Goal: Communication & Community: Participate in discussion

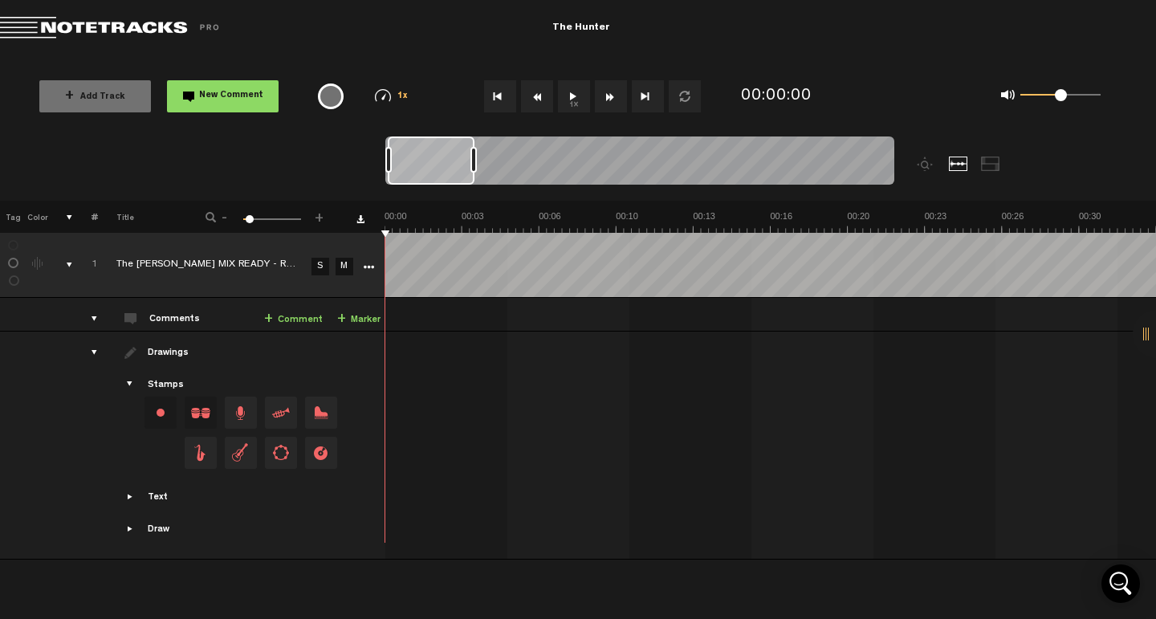
click at [572, 96] on button "1x" at bounding box center [574, 96] width 32 height 32
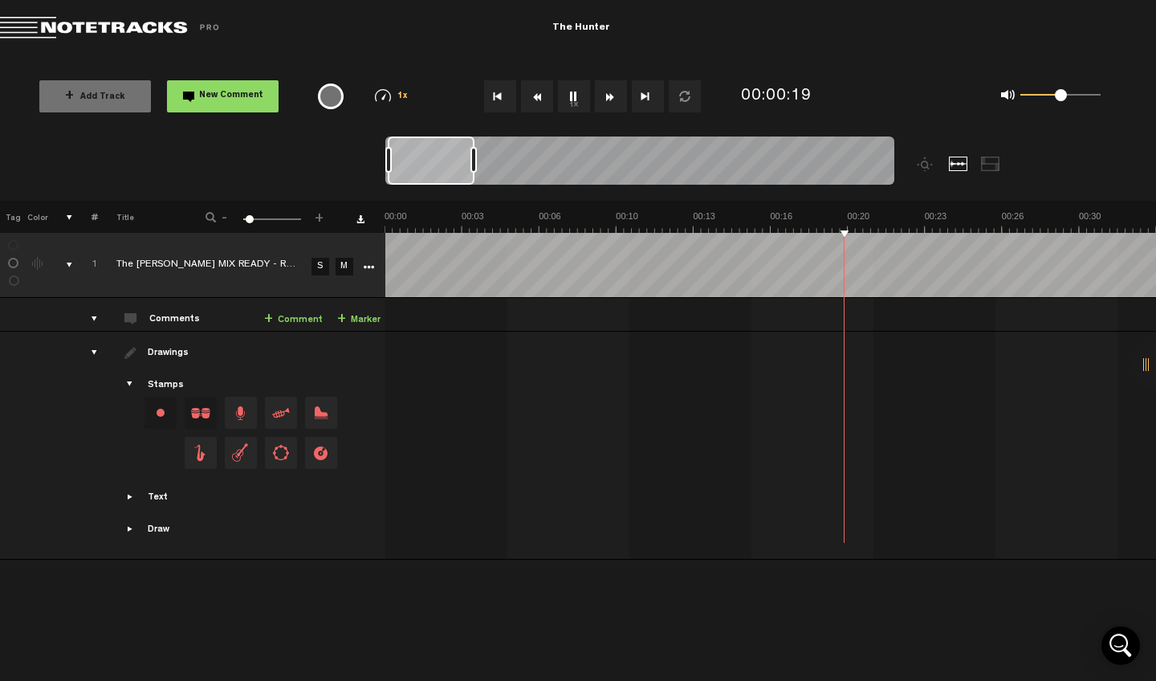
scroll to position [0, 384]
click at [502, 96] on button "Go to beginning" at bounding box center [500, 96] width 32 height 32
click at [571, 99] on button "1x" at bounding box center [574, 96] width 32 height 32
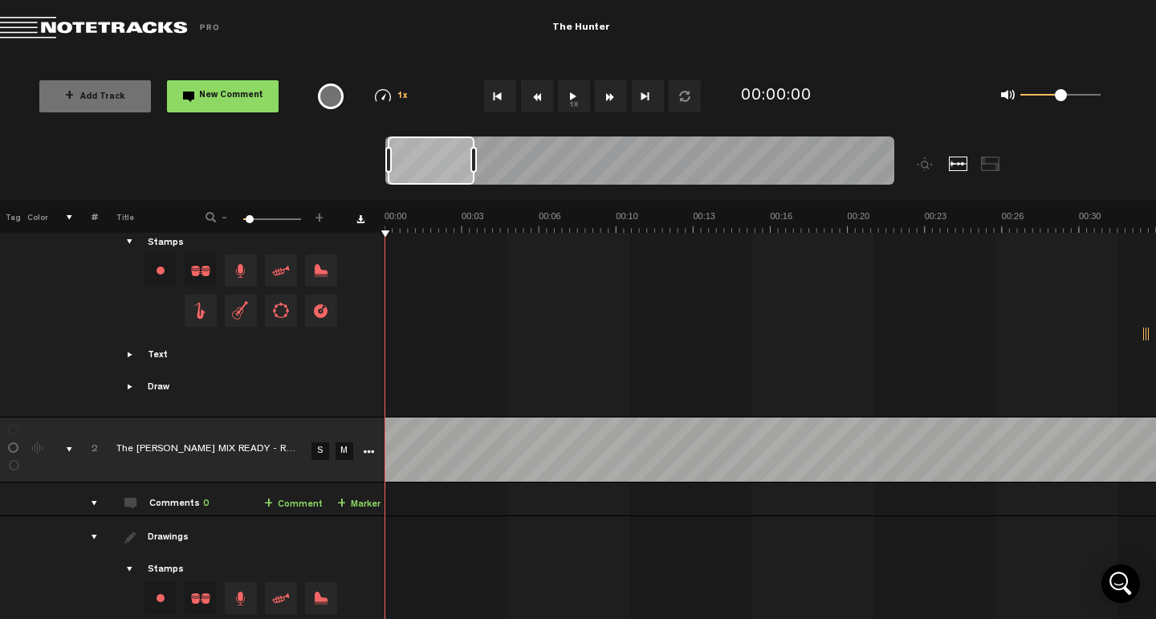
scroll to position [112, 0]
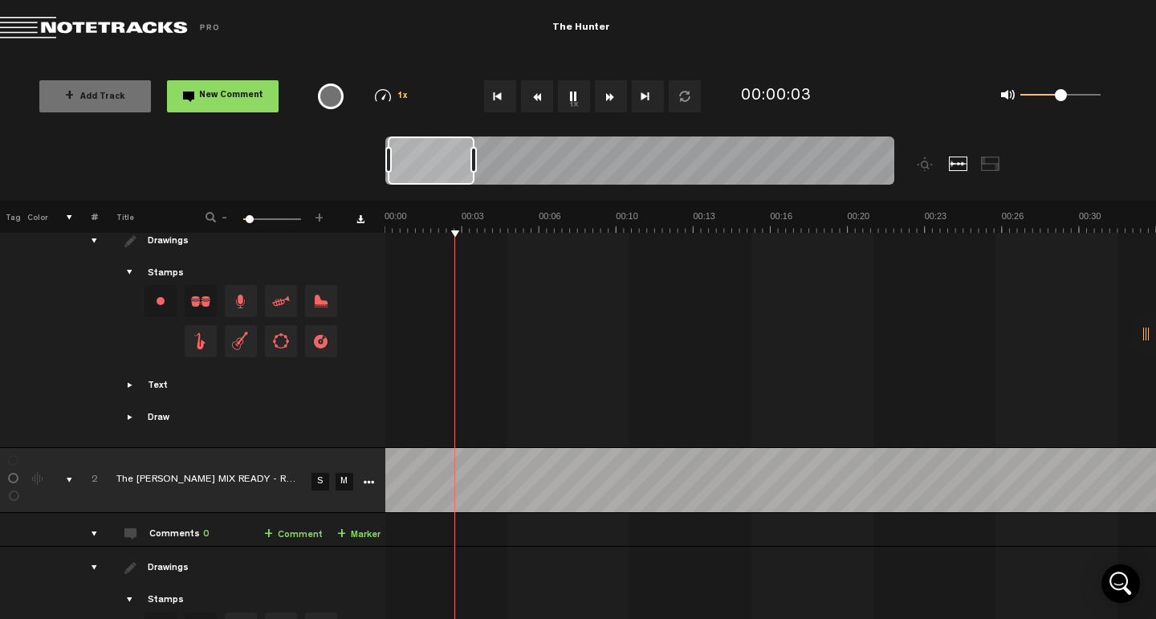
click at [208, 473] on div "Click to edit the title" at bounding box center [220, 481] width 209 height 16
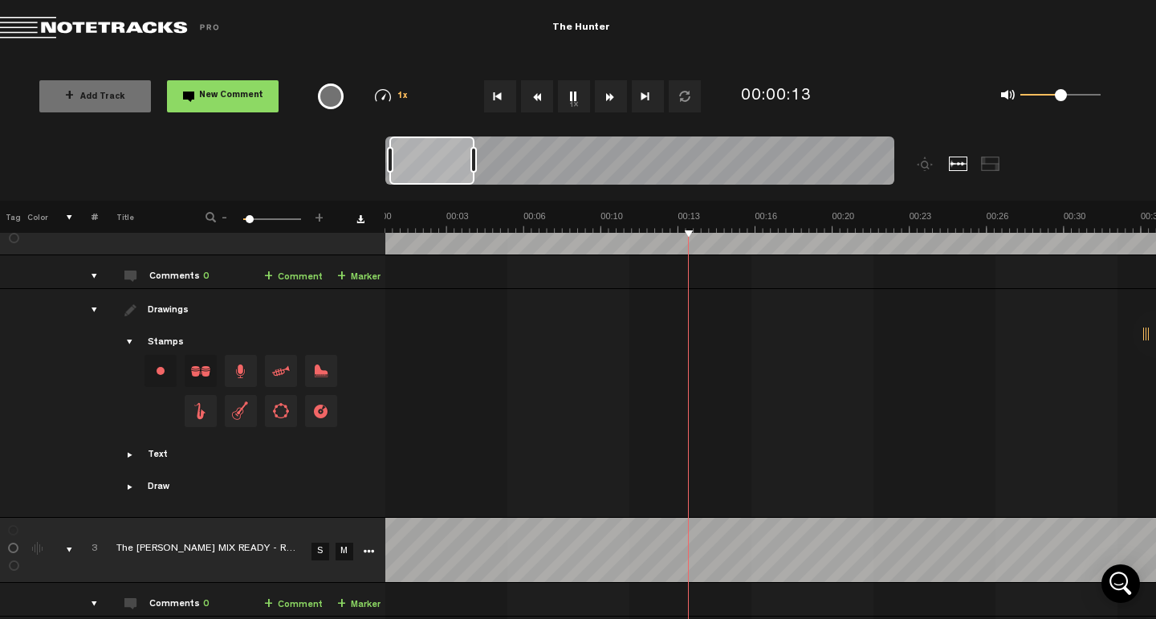
scroll to position [229, 0]
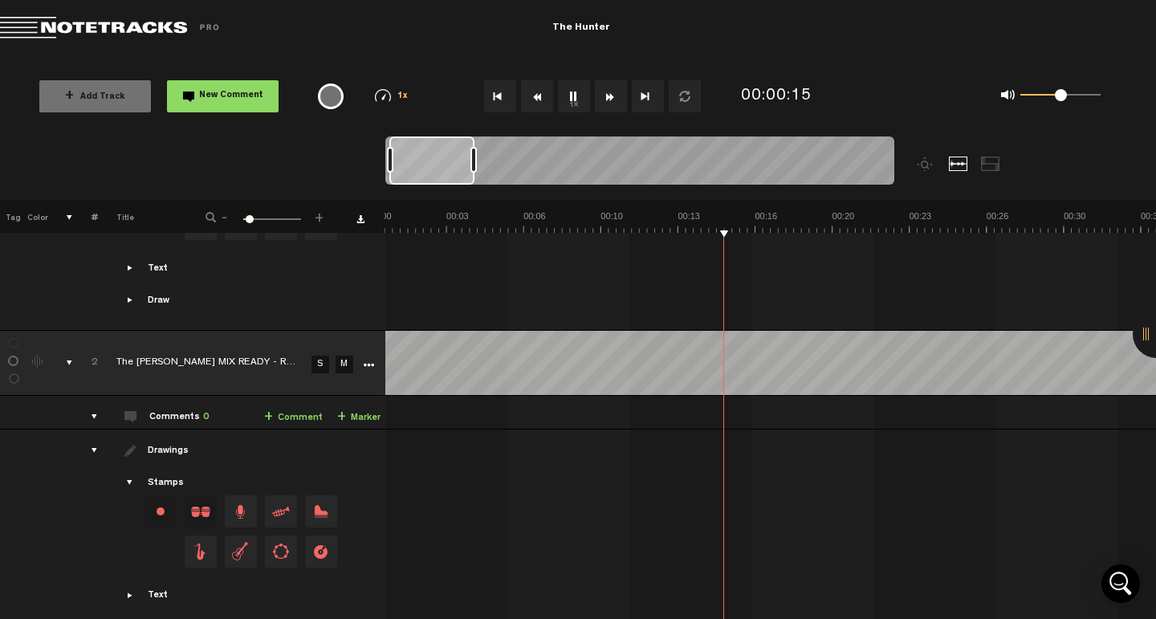
click at [202, 356] on div "Click to edit the title" at bounding box center [220, 364] width 209 height 16
click at [369, 360] on icon "More" at bounding box center [368, 365] width 11 height 11
click at [45, 355] on div "Change the color of the waveform" at bounding box center [38, 362] width 24 height 14
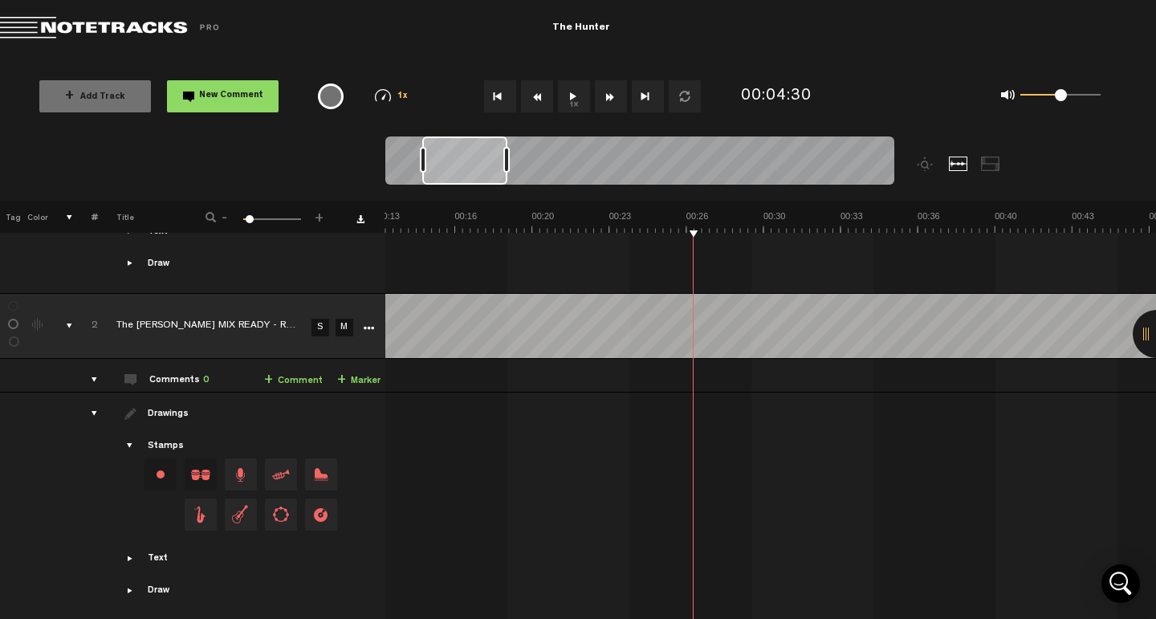
scroll to position [233, 0]
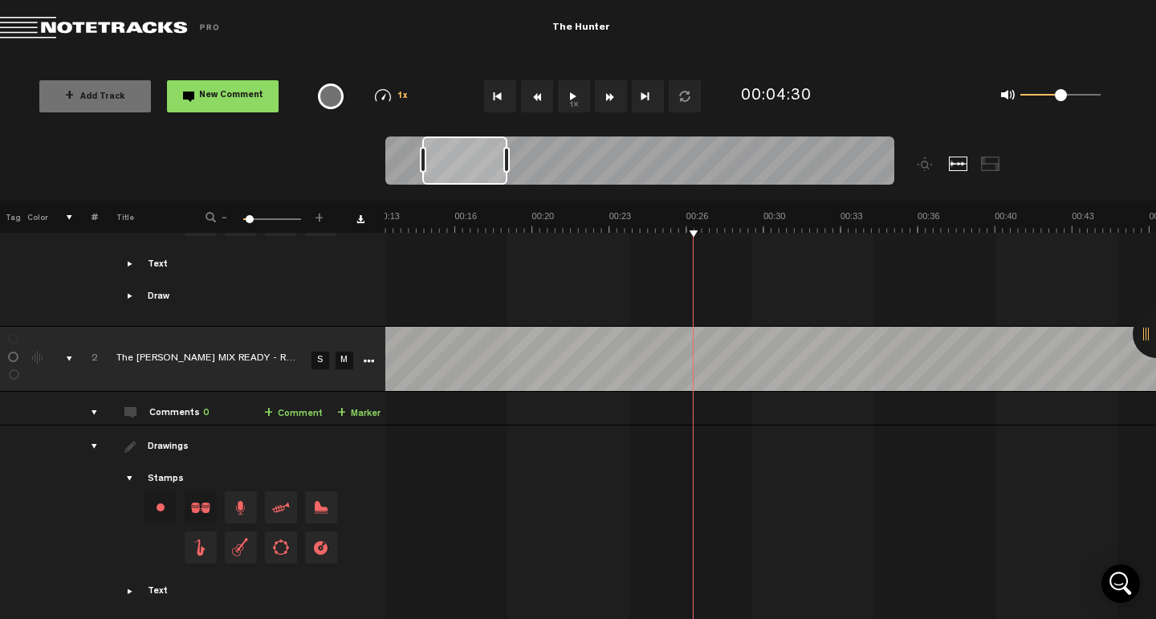
click at [39, 351] on div "Change the color of the waveform" at bounding box center [38, 358] width 24 height 14
click at [295, 352] on div "Click to edit the title" at bounding box center [220, 360] width 209 height 16
click at [373, 356] on icon "More" at bounding box center [368, 361] width 11 height 11
click at [213, 352] on div "Click to edit the title" at bounding box center [220, 360] width 209 height 16
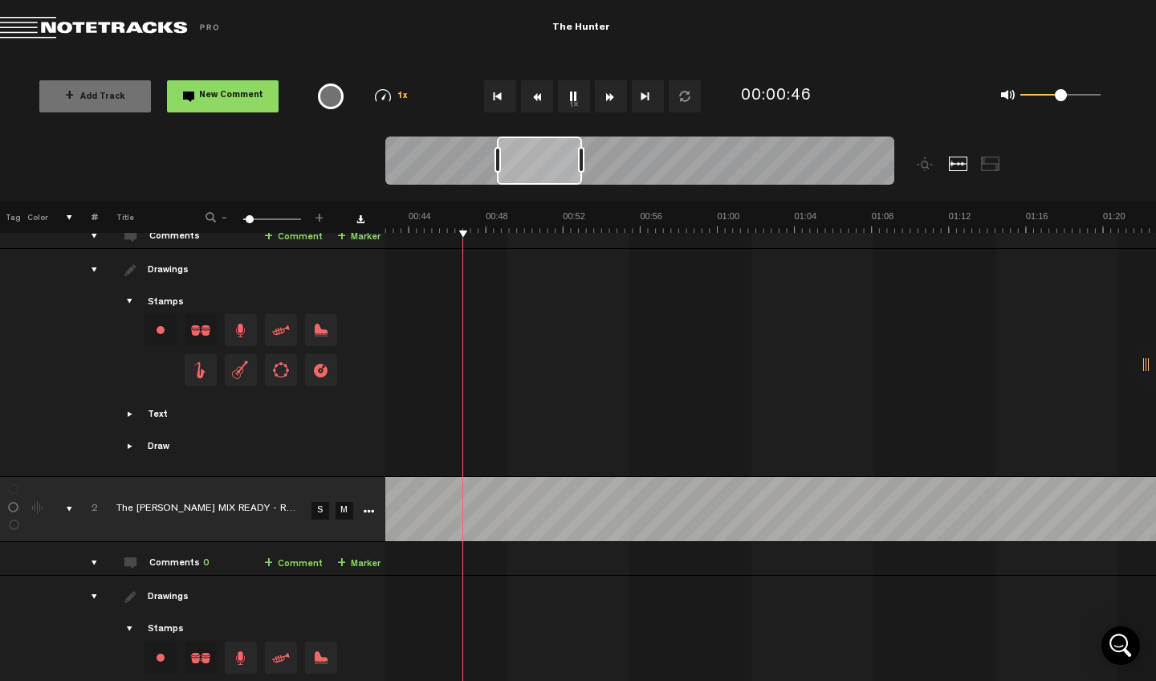
scroll to position [0, 824]
click at [249, 216] on span at bounding box center [250, 219] width 8 height 8
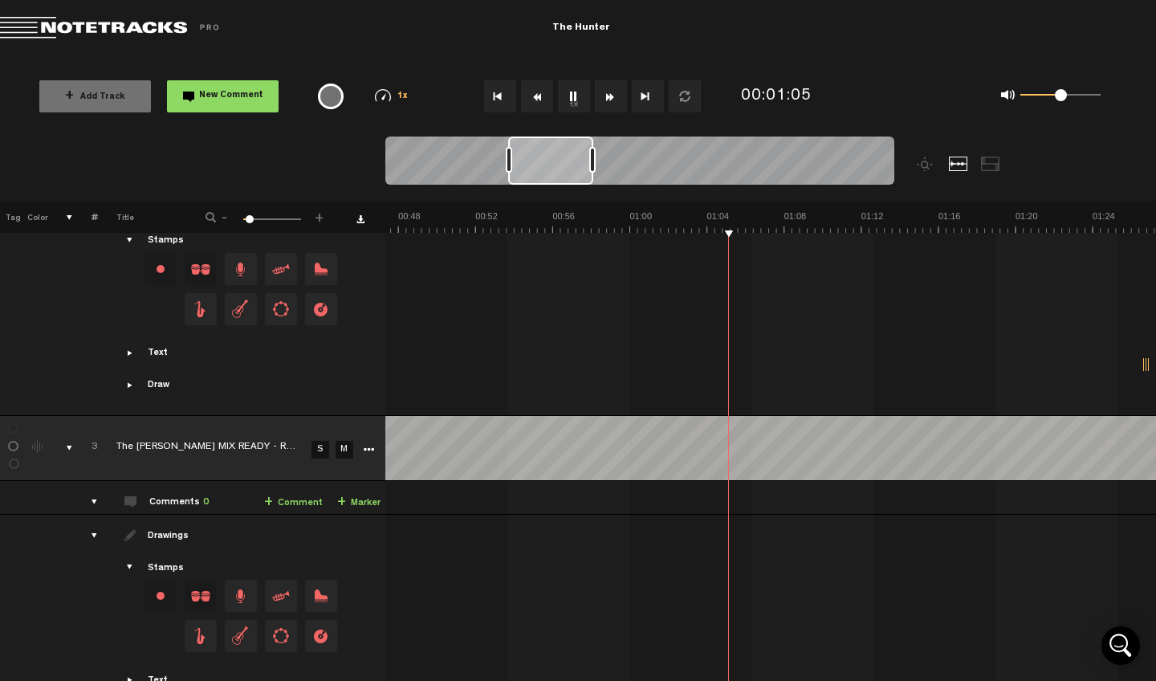
scroll to position [0, 902]
click at [956, 164] on div at bounding box center [958, 164] width 19 height 14
click at [984, 166] on div at bounding box center [990, 164] width 19 height 14
click at [928, 165] on div at bounding box center [926, 164] width 19 height 14
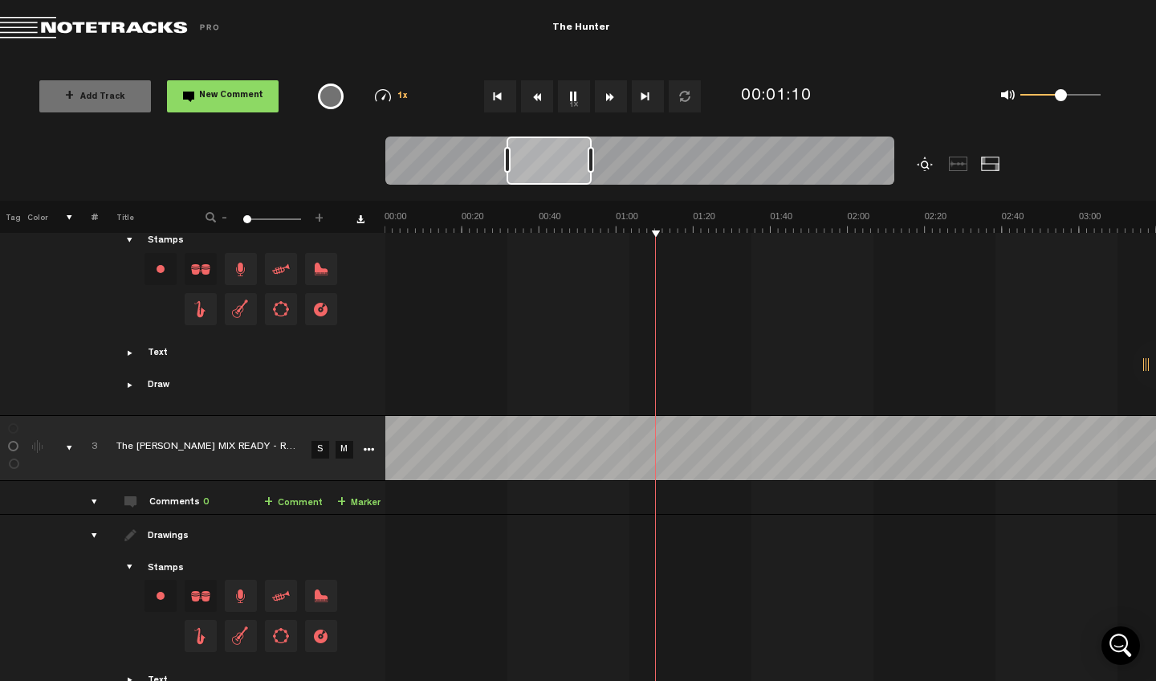
scroll to position [0, 0]
click at [996, 160] on div at bounding box center [990, 164] width 19 height 14
click at [965, 165] on div at bounding box center [958, 164] width 19 height 14
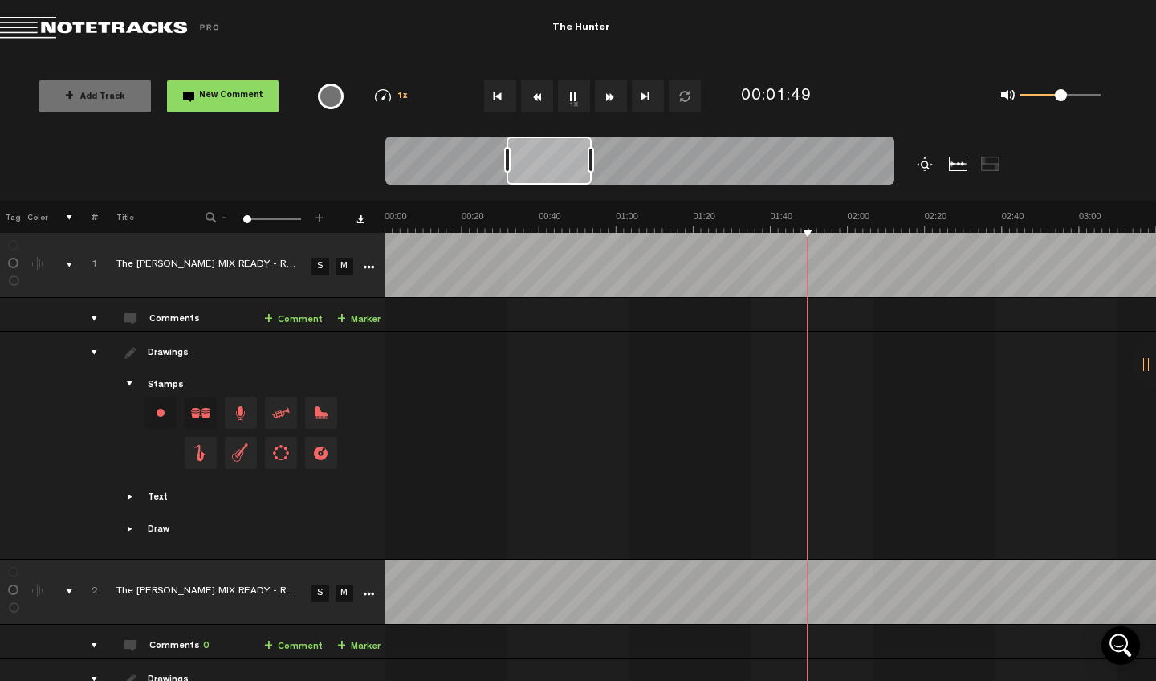
click at [40, 584] on div "Change the color of the waveform" at bounding box center [38, 591] width 24 height 14
click at [41, 584] on div "Change the color of the waveform" at bounding box center [38, 591] width 24 height 14
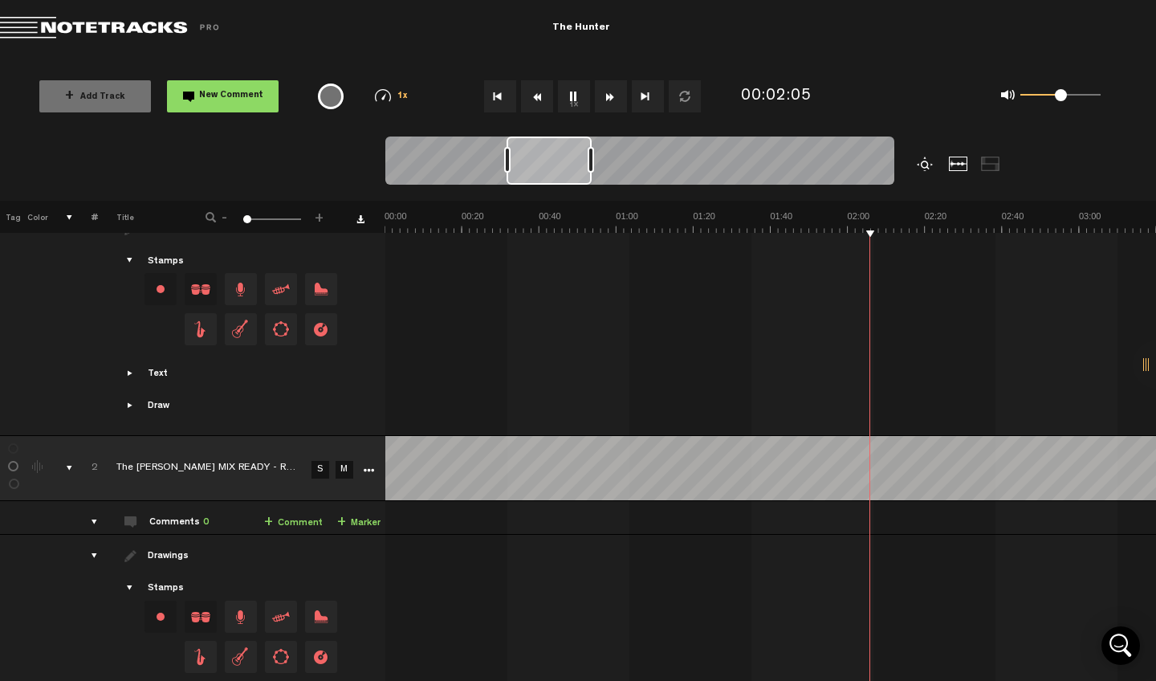
scroll to position [271, 0]
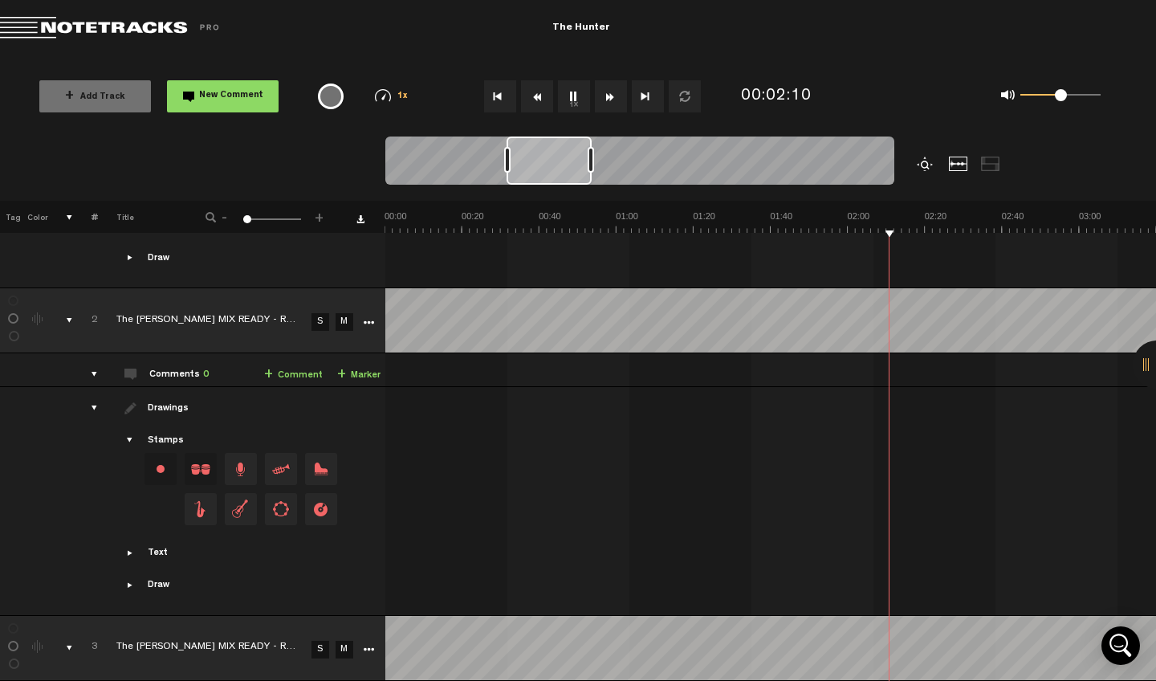
click at [75, 307] on td "2" at bounding box center [85, 320] width 25 height 65
click at [70, 312] on div "comments, stamps & drawings" at bounding box center [63, 320] width 25 height 16
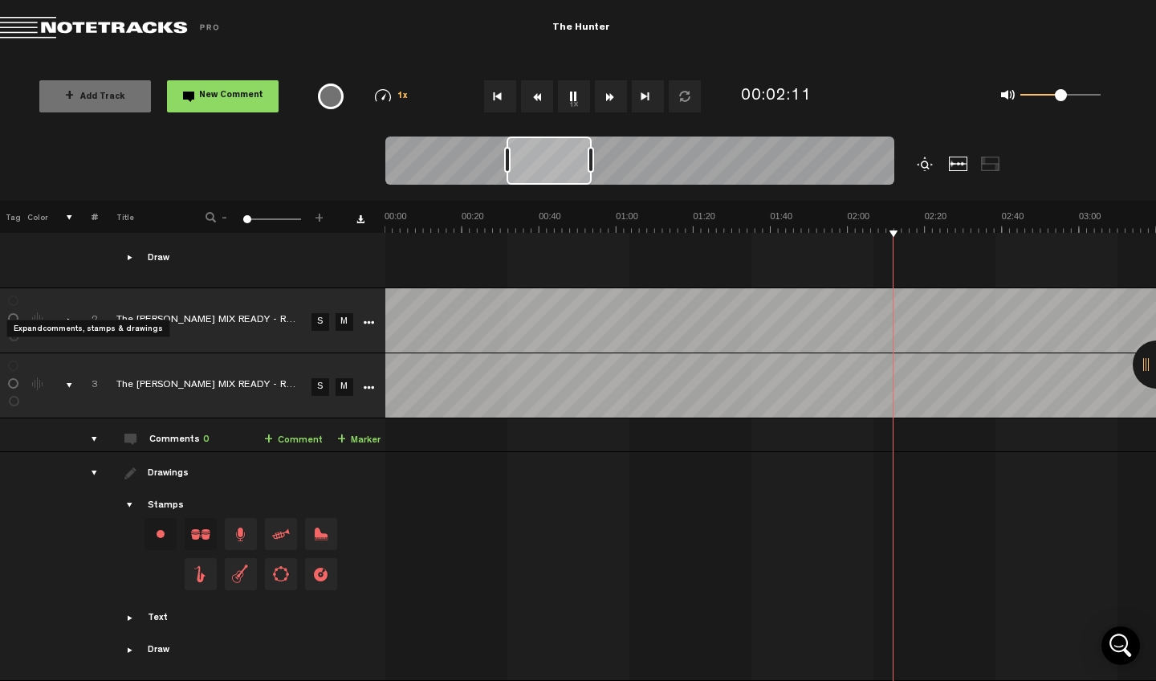
scroll to position [253, 0]
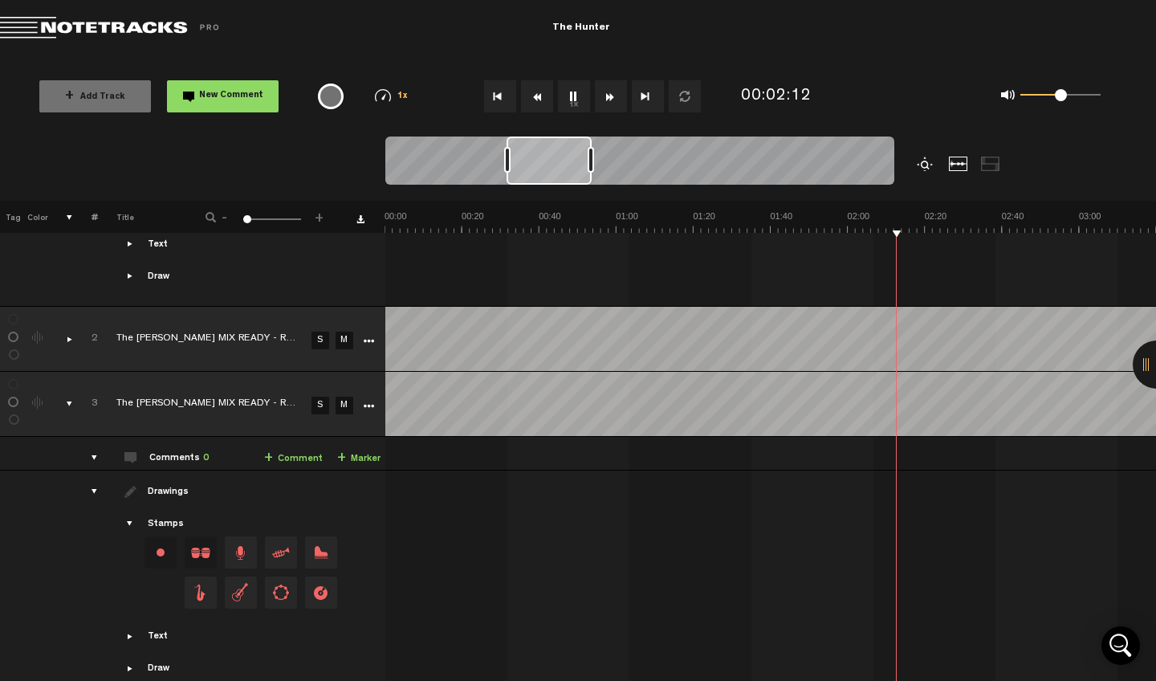
click at [1146, 359] on div at bounding box center [1157, 364] width 48 height 48
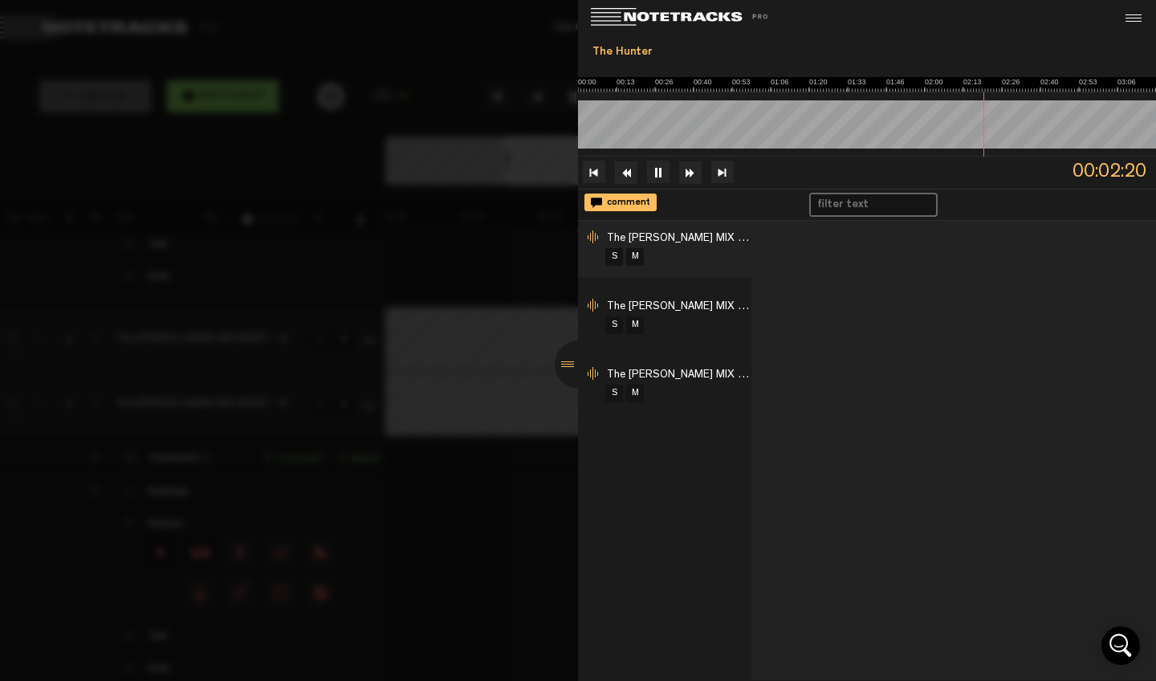
click at [442, 24] on div at bounding box center [578, 340] width 1156 height 681
click at [563, 368] on div at bounding box center [579, 364] width 48 height 48
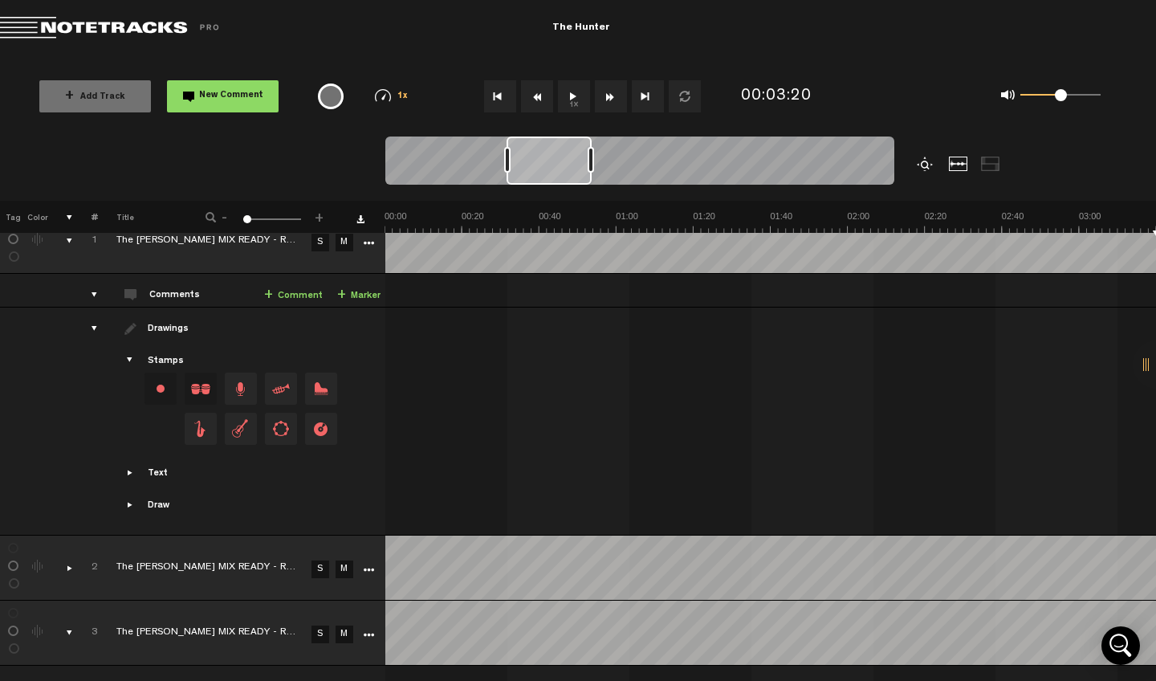
scroll to position [0, 0]
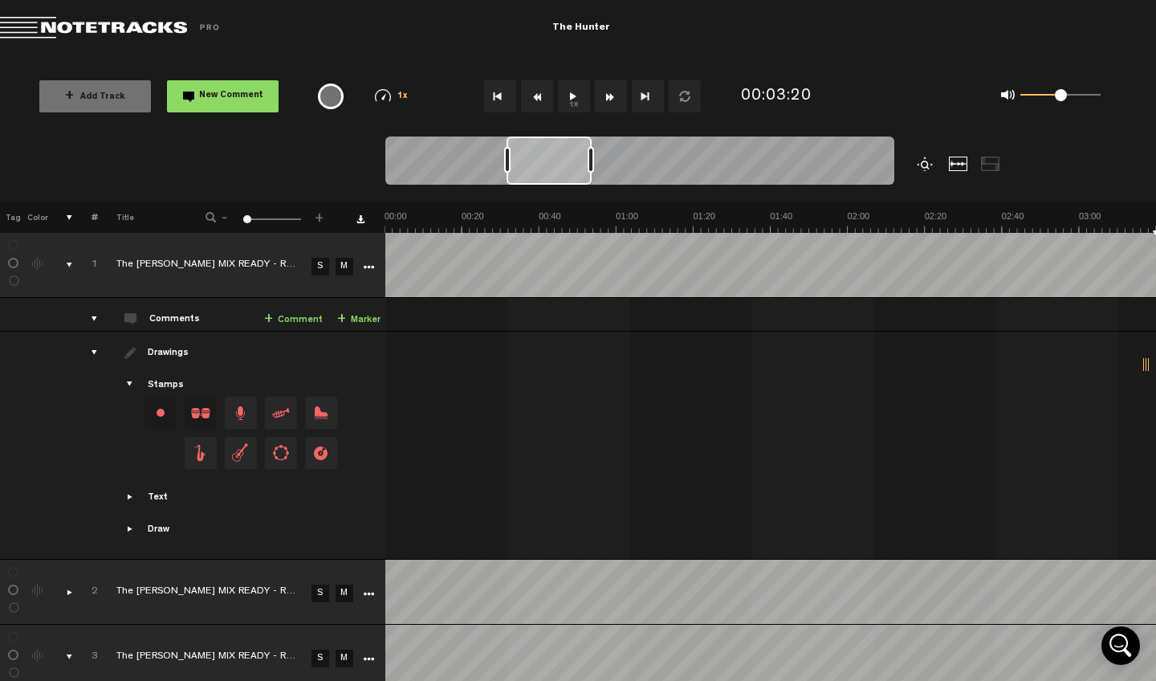
click at [341, 584] on link "M" at bounding box center [345, 593] width 18 height 18
click at [344, 618] on link "M" at bounding box center [345, 658] width 18 height 18
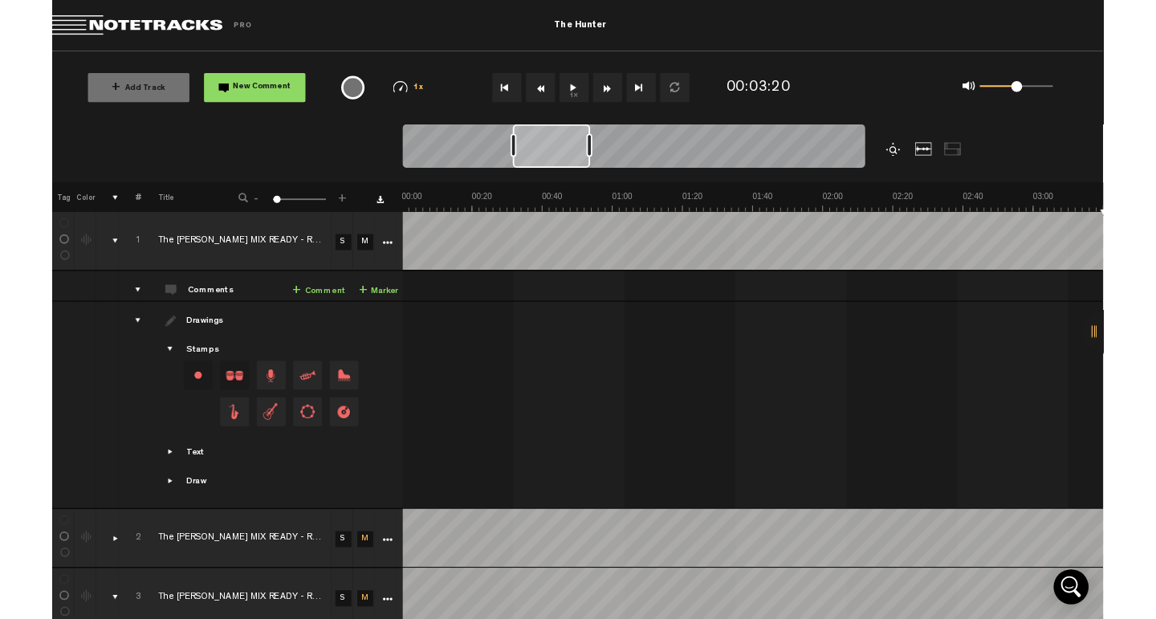
scroll to position [2, 0]
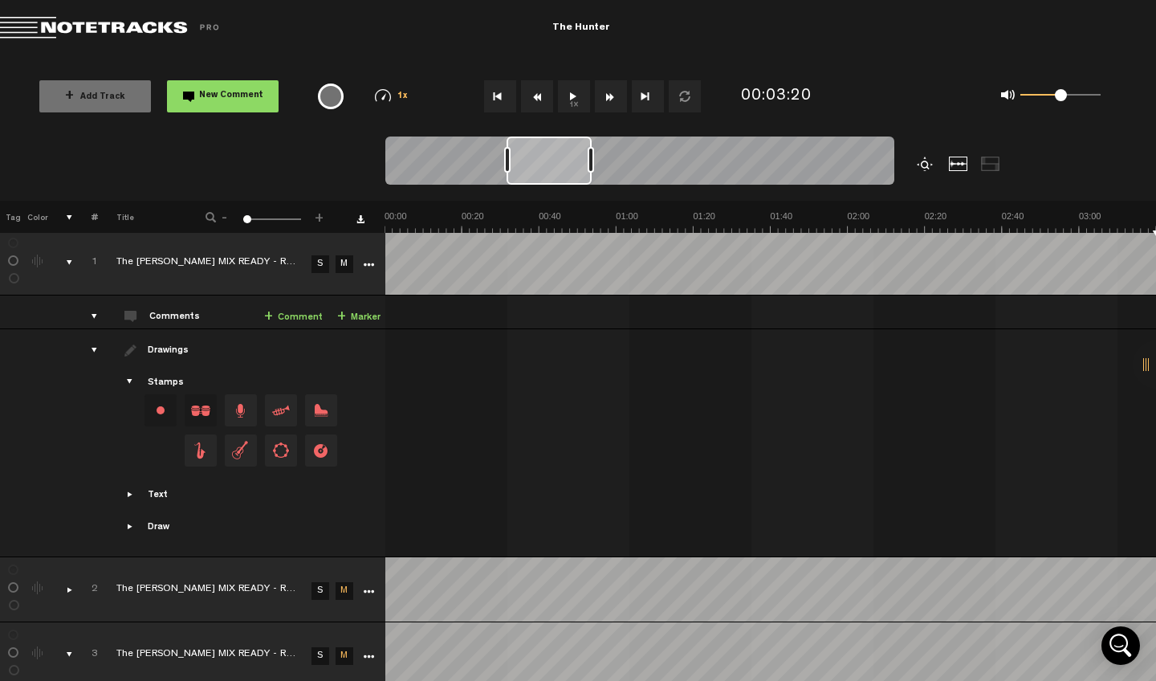
click at [320, 262] on link "S" at bounding box center [320, 264] width 18 height 18
click at [502, 105] on button "Go to beginning" at bounding box center [500, 96] width 32 height 32
click at [576, 94] on button "1x" at bounding box center [574, 96] width 32 height 32
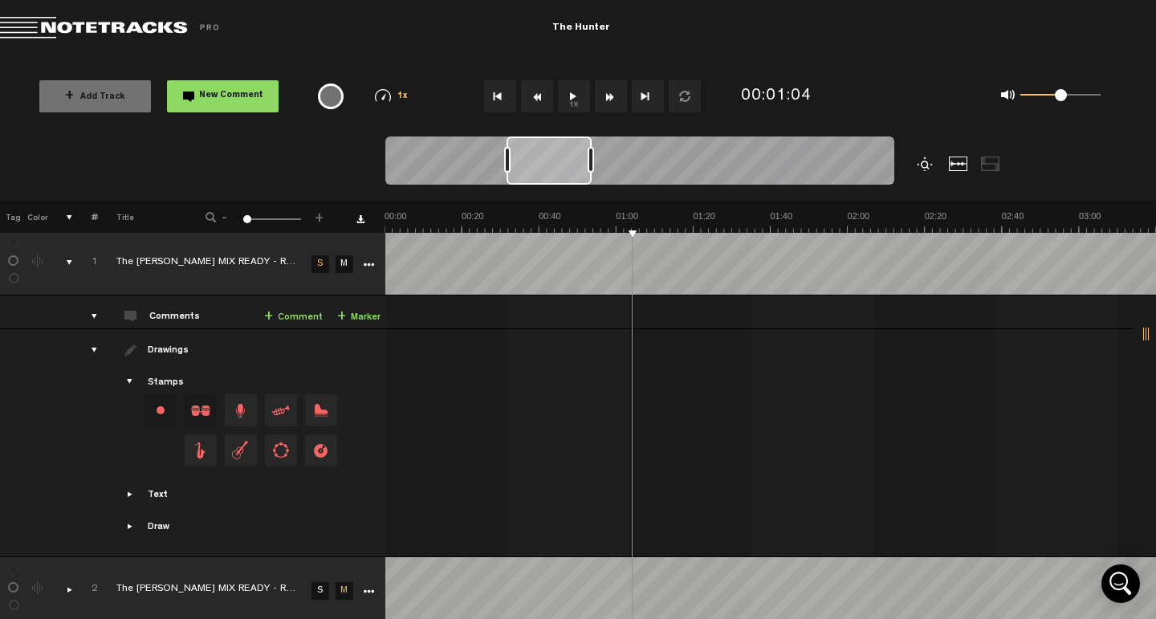
click at [370, 266] on icon "More" at bounding box center [368, 264] width 11 height 11
click at [962, 165] on div at bounding box center [958, 164] width 19 height 14
click at [321, 360] on td "Drawings Stamps Text Intro +" at bounding box center [241, 443] width 287 height 228
click at [363, 222] on link "Download comments" at bounding box center [360, 219] width 8 height 8
click at [374, 357] on td "Drawings Stamps Text Intro +" at bounding box center [241, 443] width 287 height 228
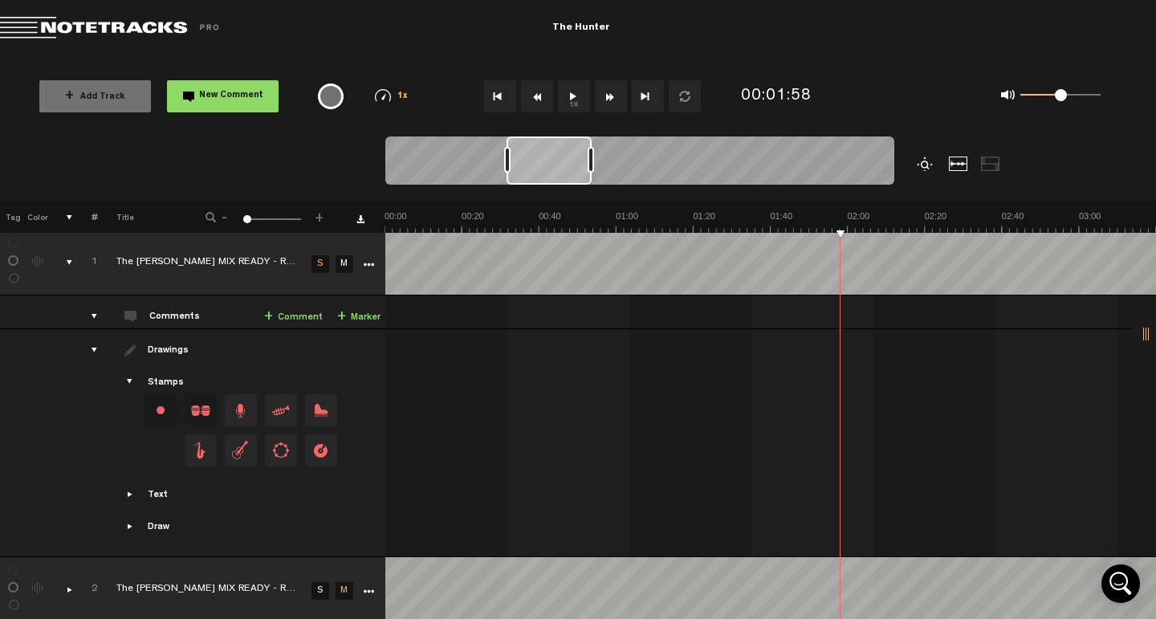
click at [372, 267] on icon "More" at bounding box center [368, 264] width 11 height 11
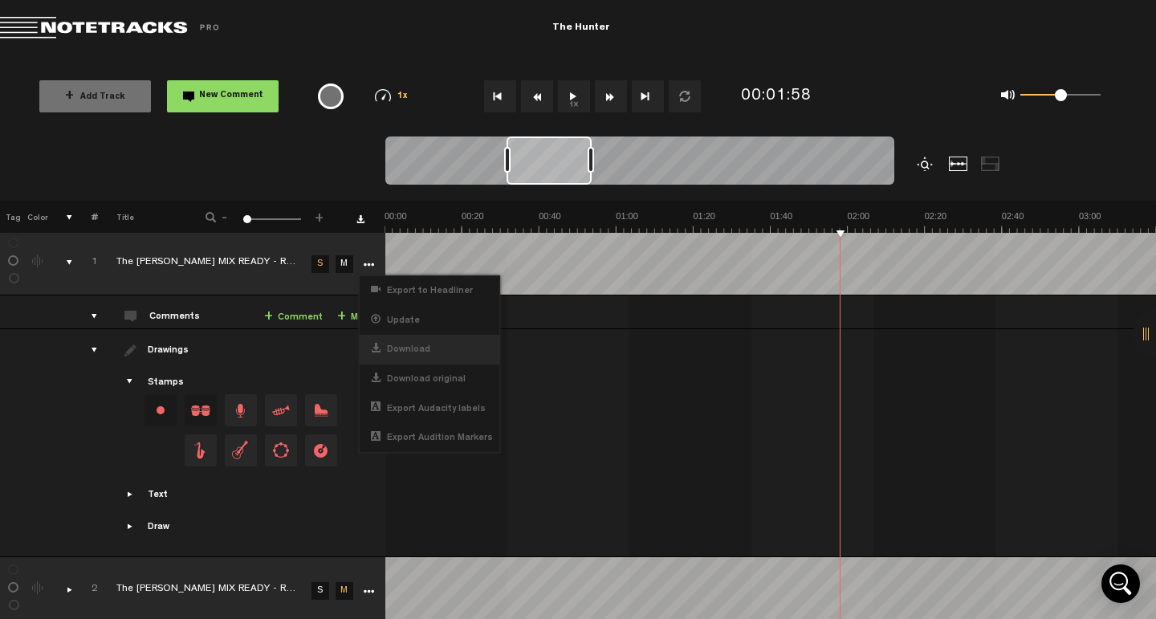
click at [433, 346] on div "Download" at bounding box center [430, 350] width 140 height 30
click at [433, 347] on div "Download" at bounding box center [430, 350] width 140 height 30
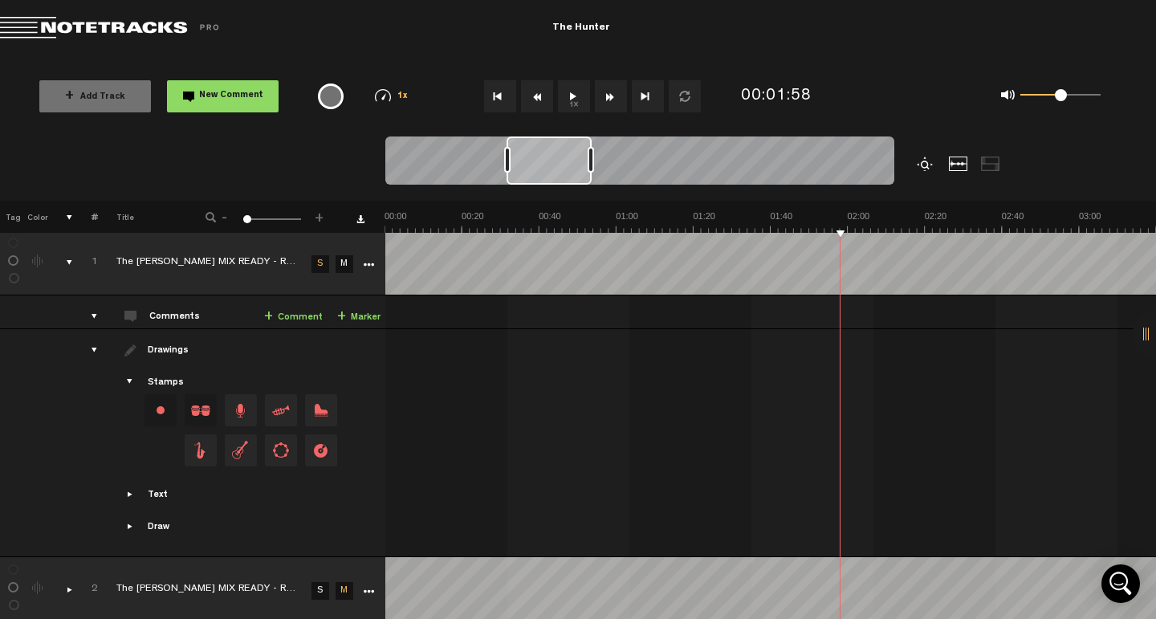
click at [1145, 332] on div at bounding box center [1157, 334] width 48 height 48
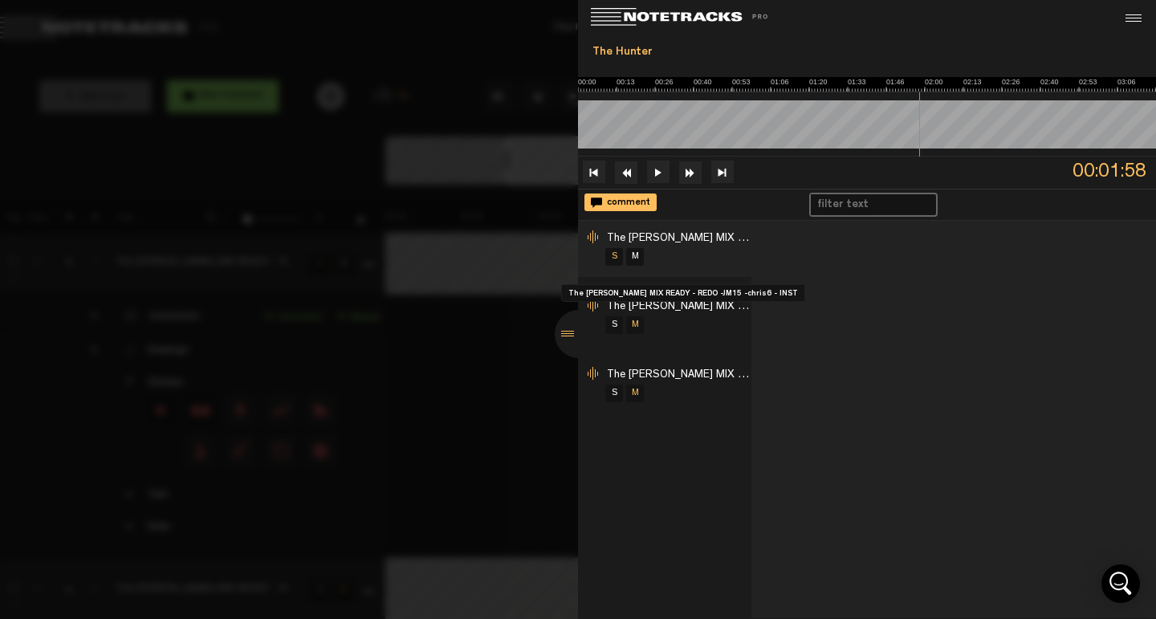
click at [673, 266] on div "S M" at bounding box center [678, 256] width 148 height 21
click at [335, 135] on div at bounding box center [578, 309] width 1156 height 619
click at [331, 152] on div at bounding box center [578, 309] width 1156 height 619
click at [413, 412] on div at bounding box center [578, 309] width 1156 height 619
click at [561, 331] on div at bounding box center [579, 334] width 48 height 48
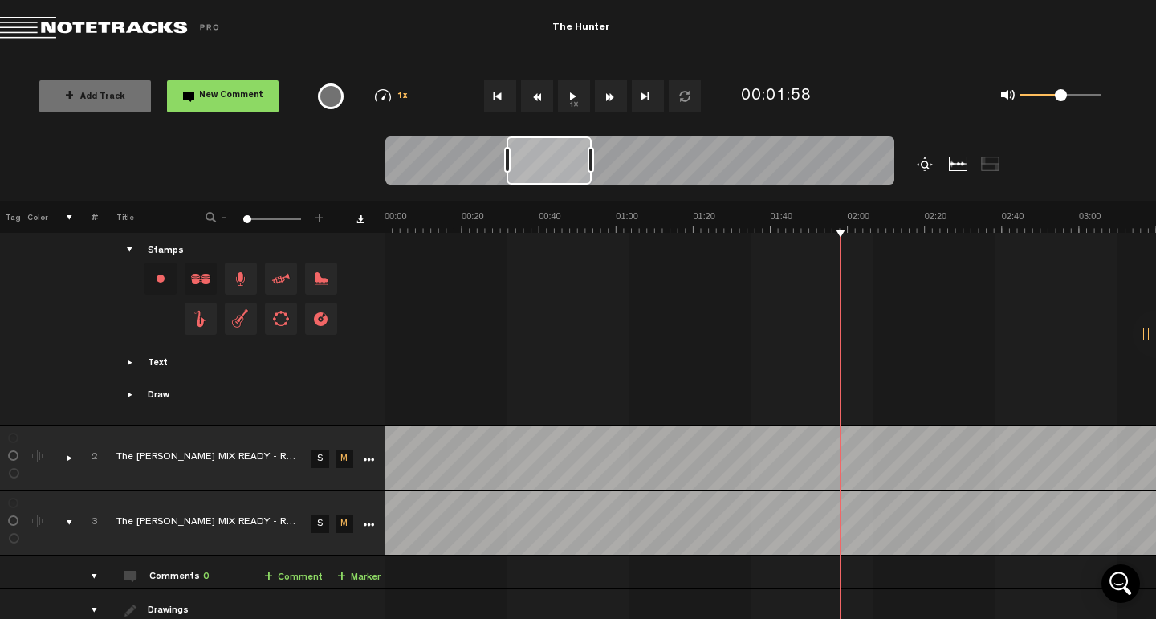
scroll to position [162, 0]
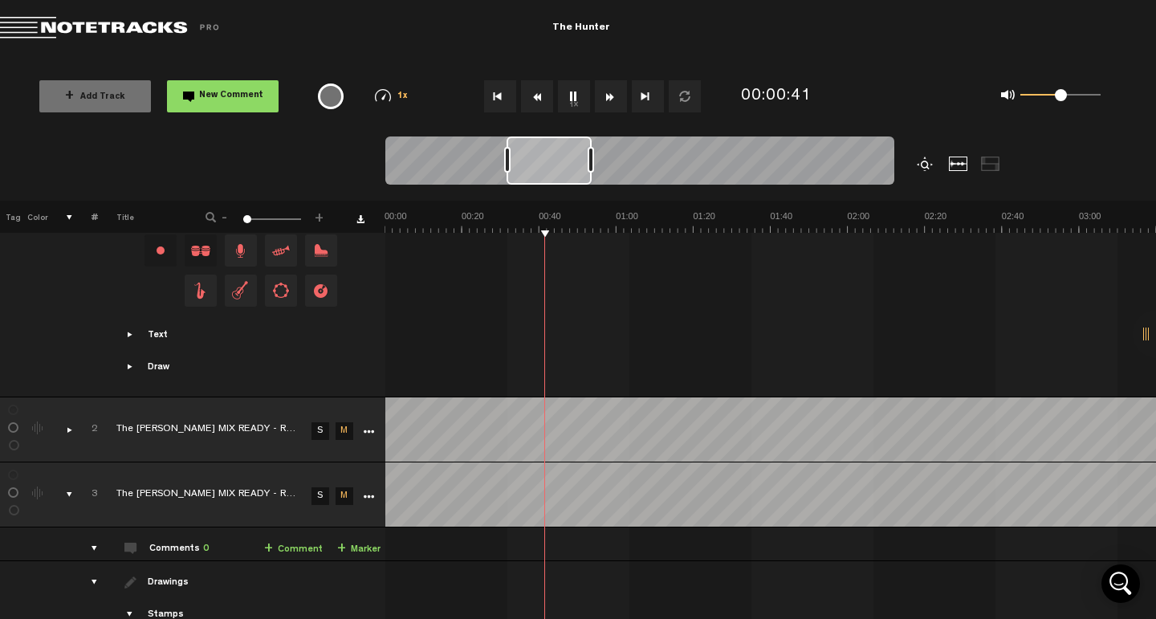
click at [323, 422] on link "S" at bounding box center [320, 431] width 18 height 18
click at [327, 422] on link "S" at bounding box center [320, 431] width 18 height 18
click at [347, 422] on link "M" at bounding box center [345, 431] width 18 height 18
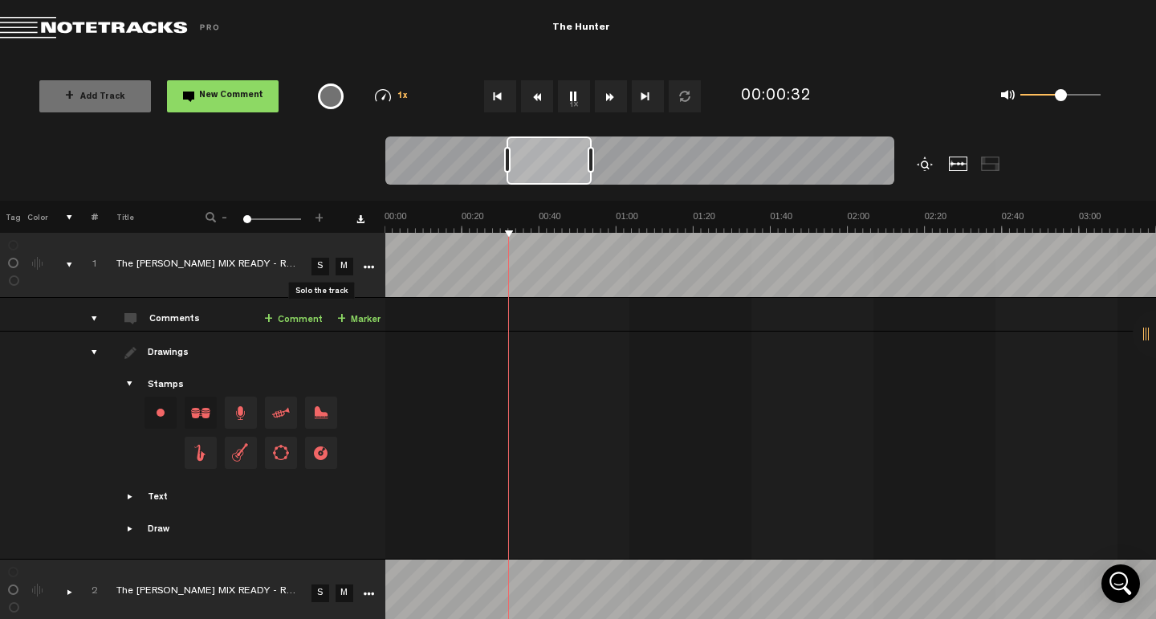
click at [325, 267] on link "S" at bounding box center [320, 267] width 18 height 18
click at [501, 102] on button "Go to beginning" at bounding box center [500, 96] width 32 height 32
click at [326, 584] on link "S" at bounding box center [320, 593] width 18 height 18
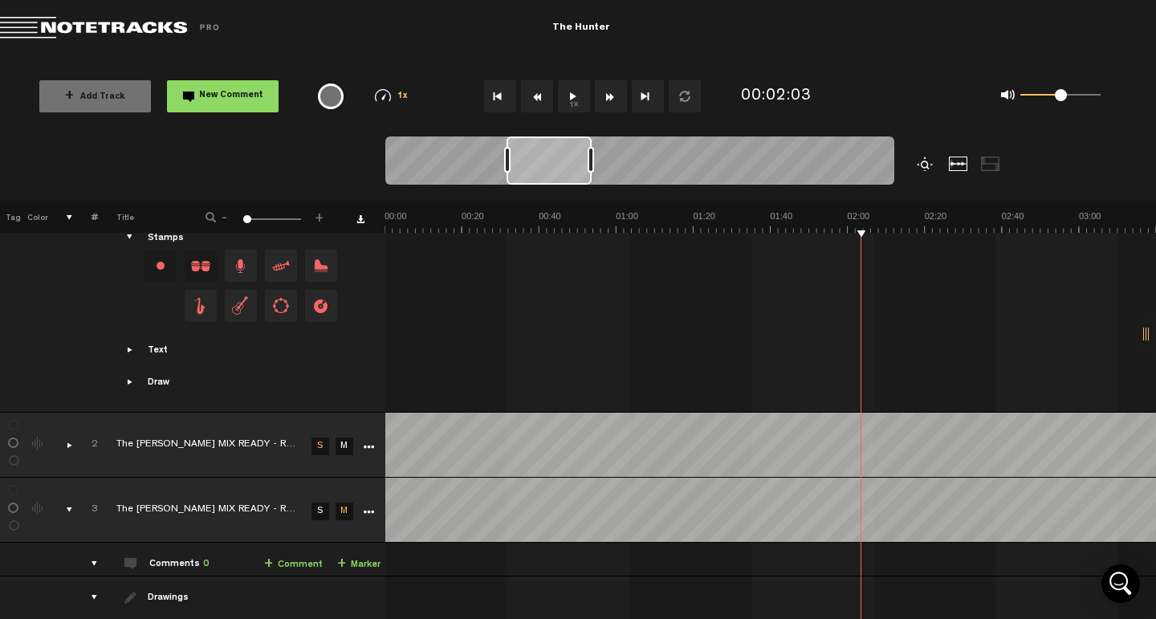
click at [322, 502] on link "S" at bounding box center [320, 511] width 18 height 18
click at [325, 437] on link "S" at bounding box center [320, 446] width 18 height 18
click at [75, 429] on td "2" at bounding box center [85, 445] width 25 height 65
click at [71, 437] on div "comments, stamps & drawings" at bounding box center [63, 445] width 25 height 16
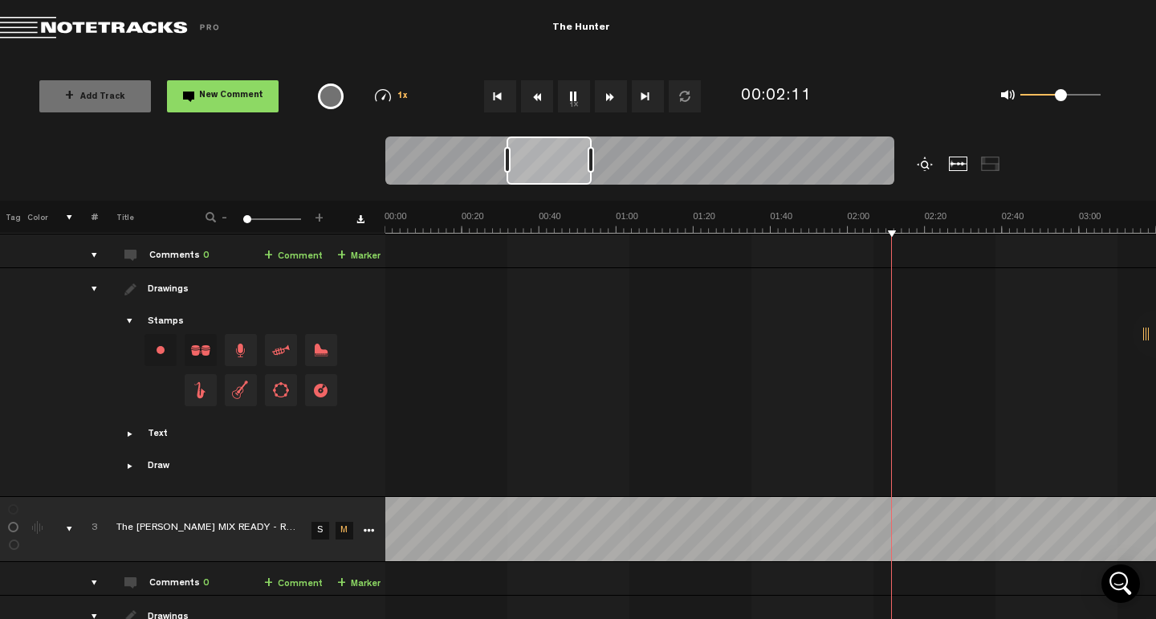
scroll to position [387, 0]
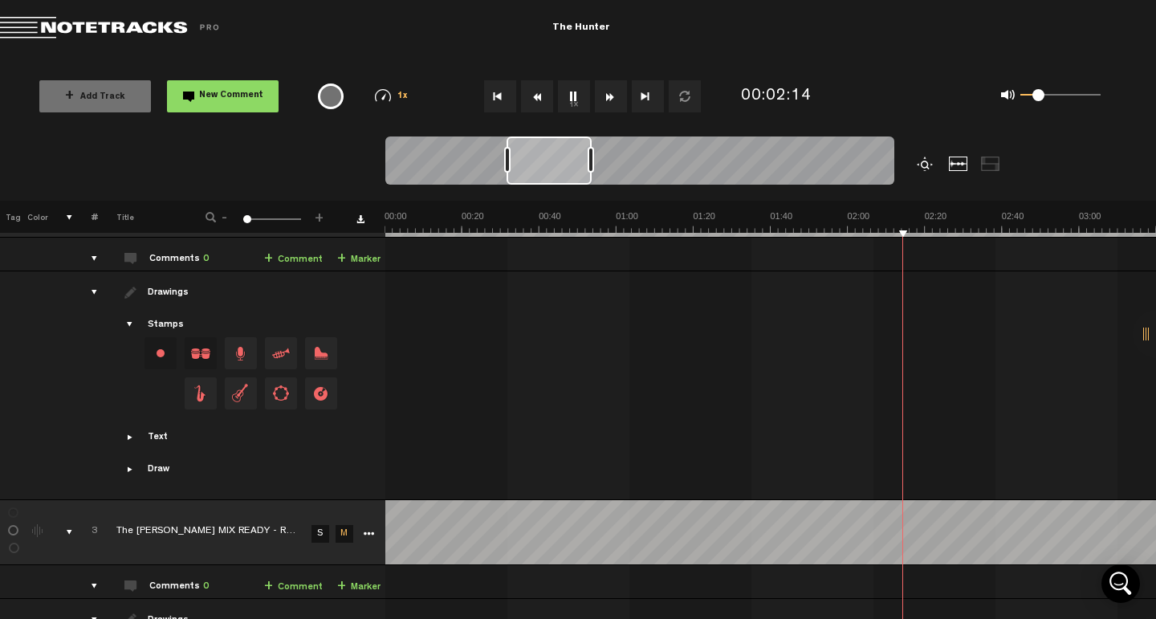
drag, startPoint x: 1058, startPoint y: 97, endPoint x: 1039, endPoint y: 101, distance: 19.7
click at [1039, 101] on span at bounding box center [1038, 95] width 12 height 12
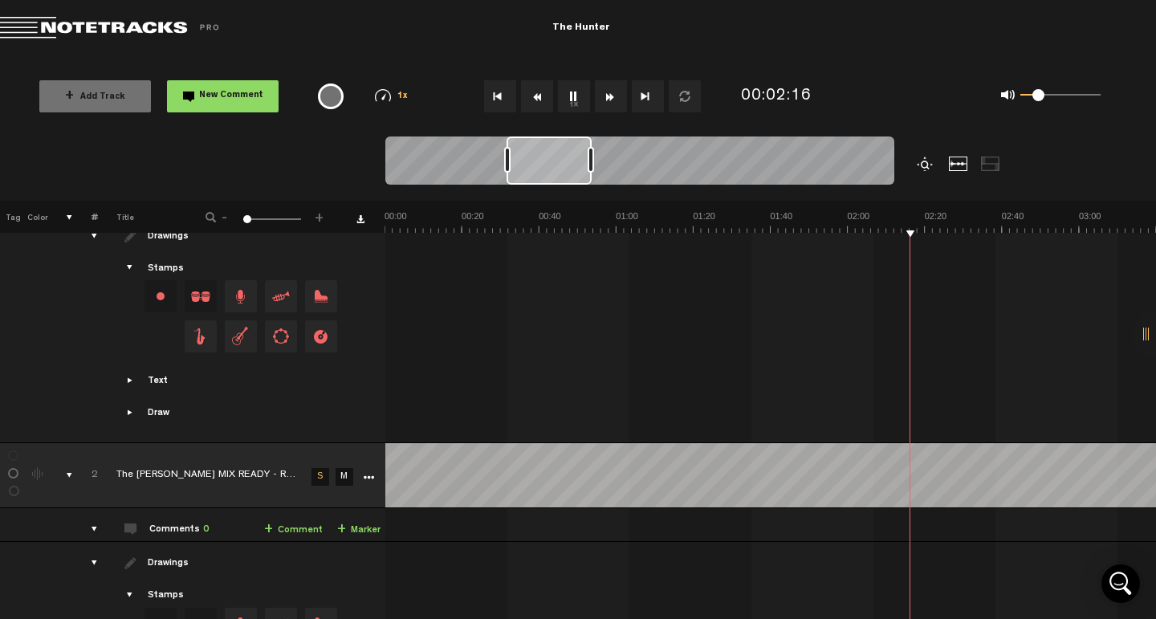
scroll to position [0, 0]
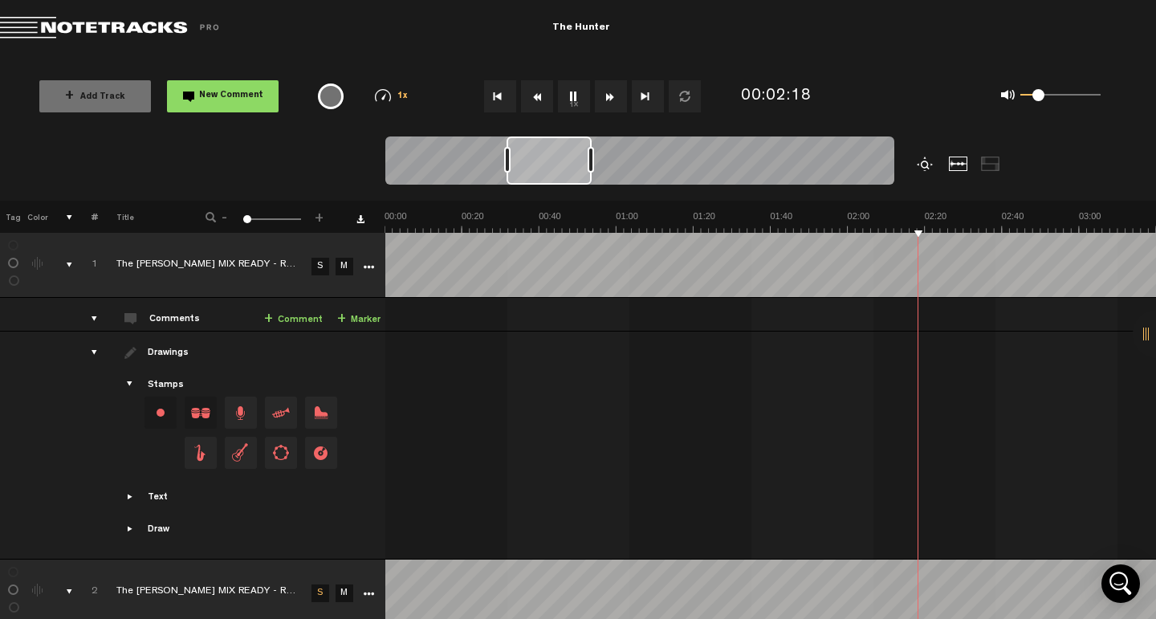
click at [316, 264] on link "S" at bounding box center [320, 267] width 18 height 18
click at [323, 584] on link "S" at bounding box center [320, 593] width 18 height 18
click at [322, 266] on link "S" at bounding box center [320, 267] width 18 height 18
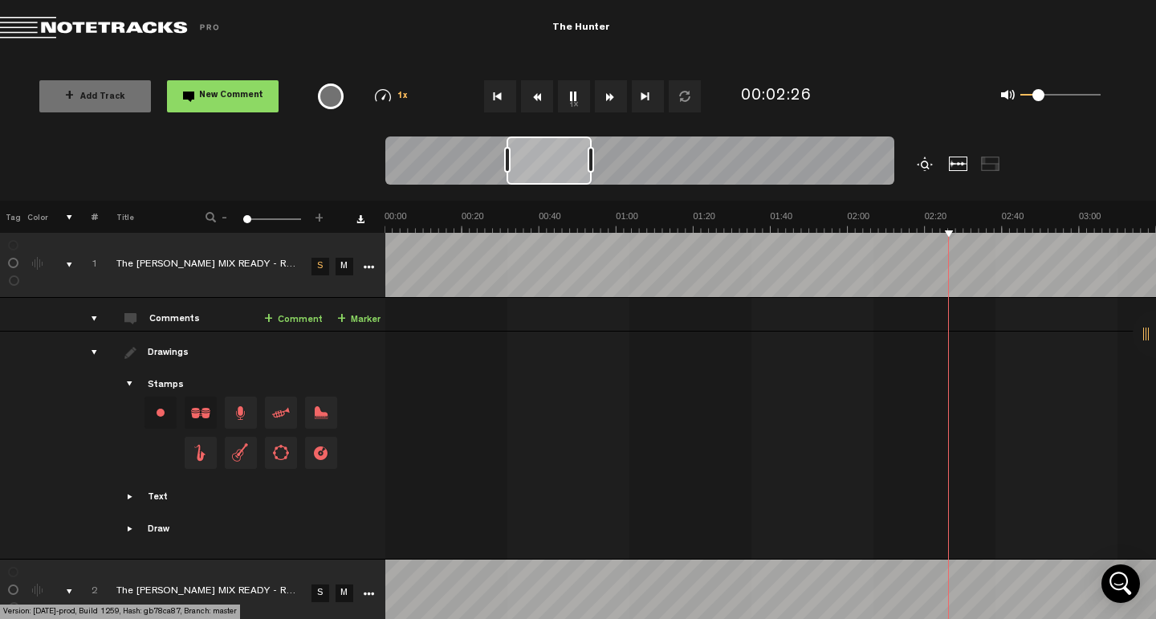
click at [322, 266] on link "S" at bounding box center [320, 267] width 18 height 18
click at [347, 584] on link "M" at bounding box center [345, 593] width 18 height 18
click at [346, 584] on link "M" at bounding box center [345, 593] width 18 height 18
click at [307, 559] on td "S" at bounding box center [319, 591] width 24 height 65
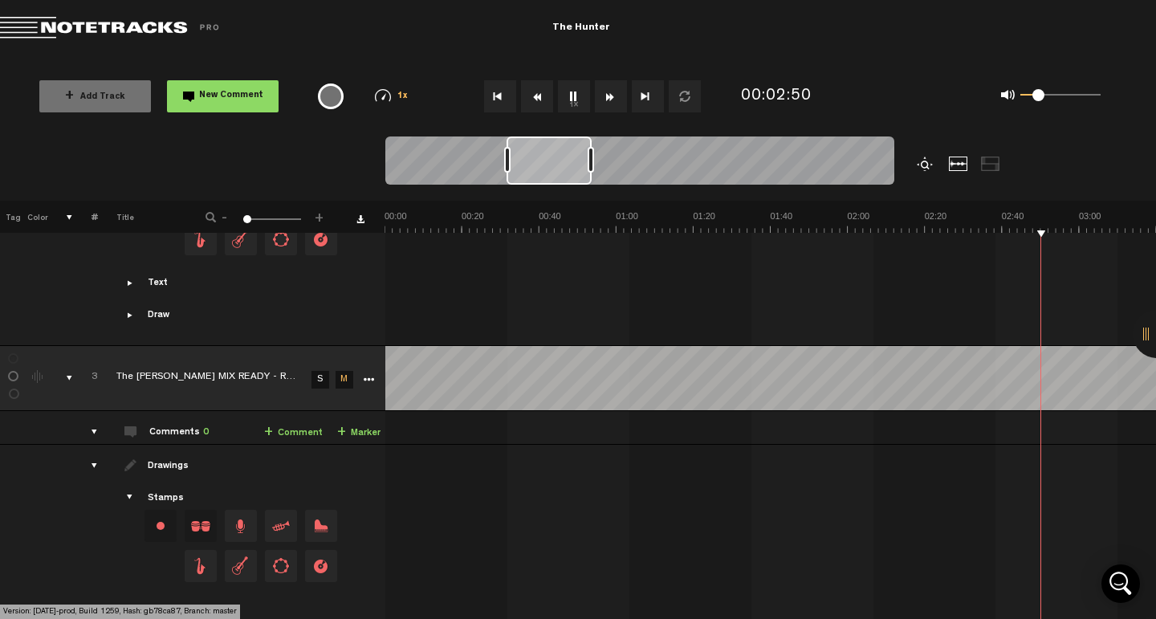
scroll to position [561, 0]
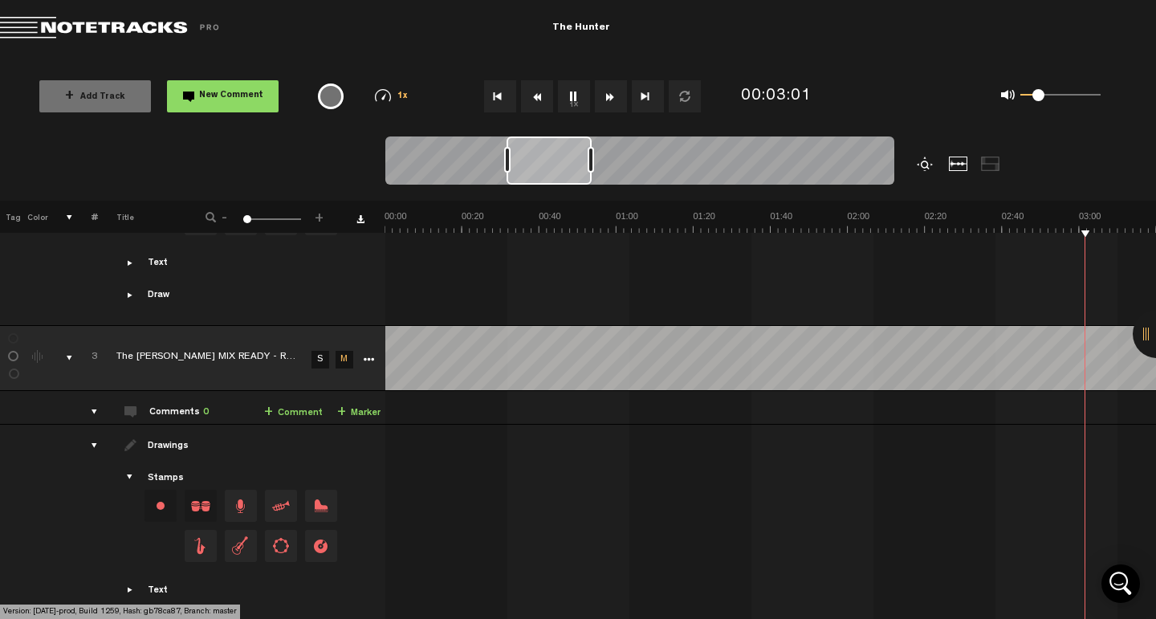
click at [341, 351] on link "M" at bounding box center [345, 360] width 18 height 18
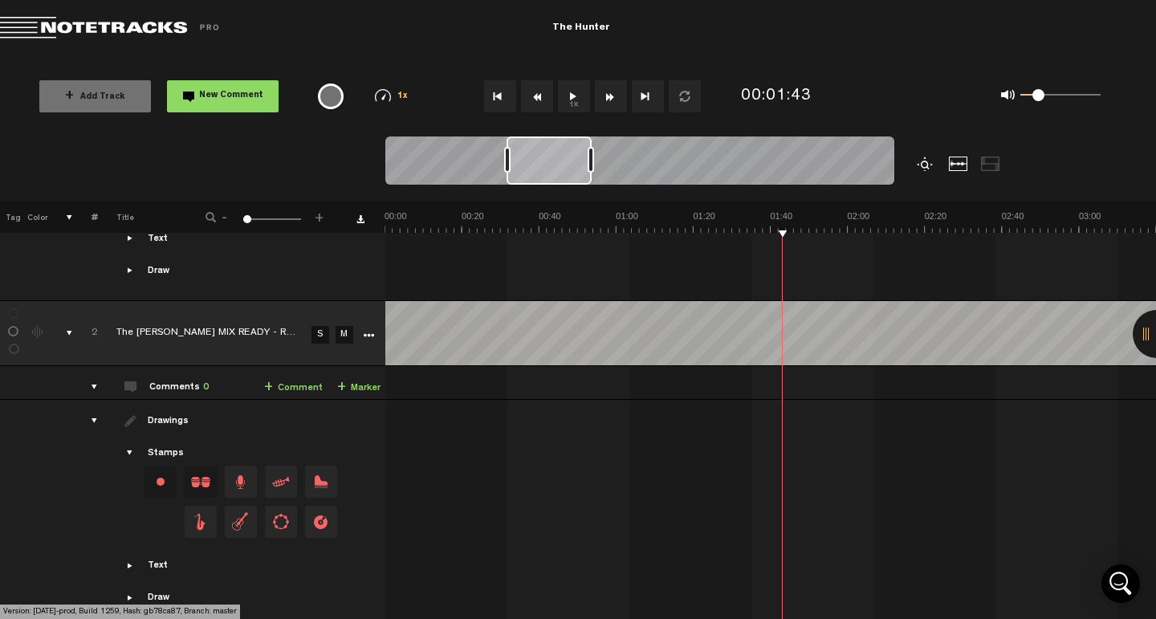
scroll to position [0, 0]
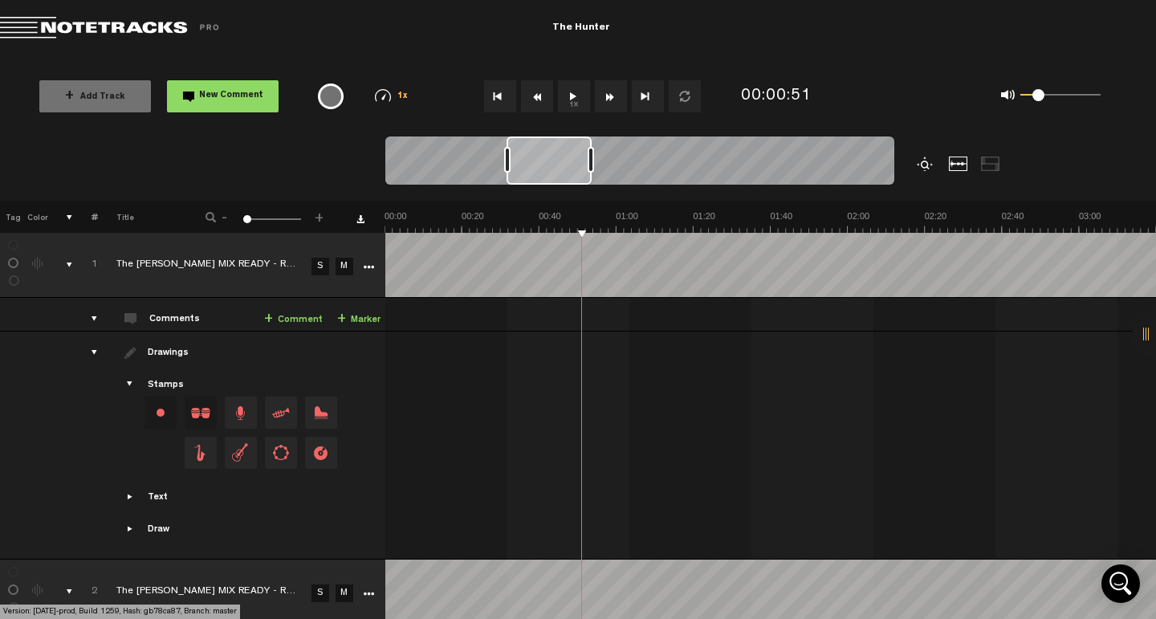
click at [319, 270] on link "S" at bounding box center [320, 267] width 18 height 18
click at [321, 584] on link "S" at bounding box center [320, 593] width 18 height 18
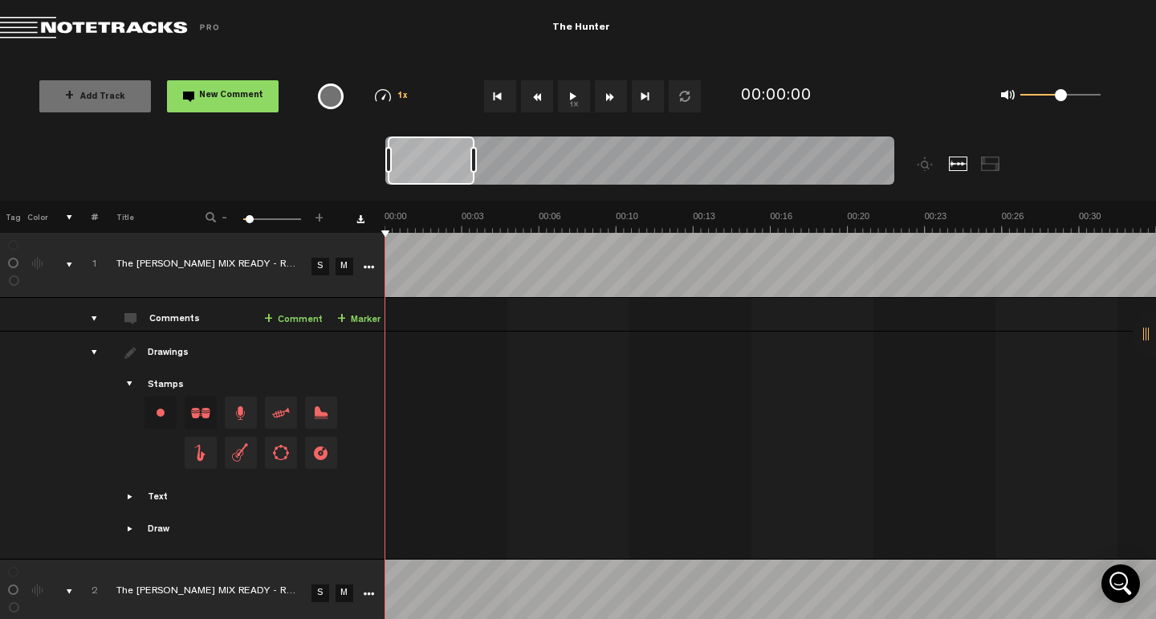
click at [315, 265] on link "S" at bounding box center [320, 267] width 18 height 18
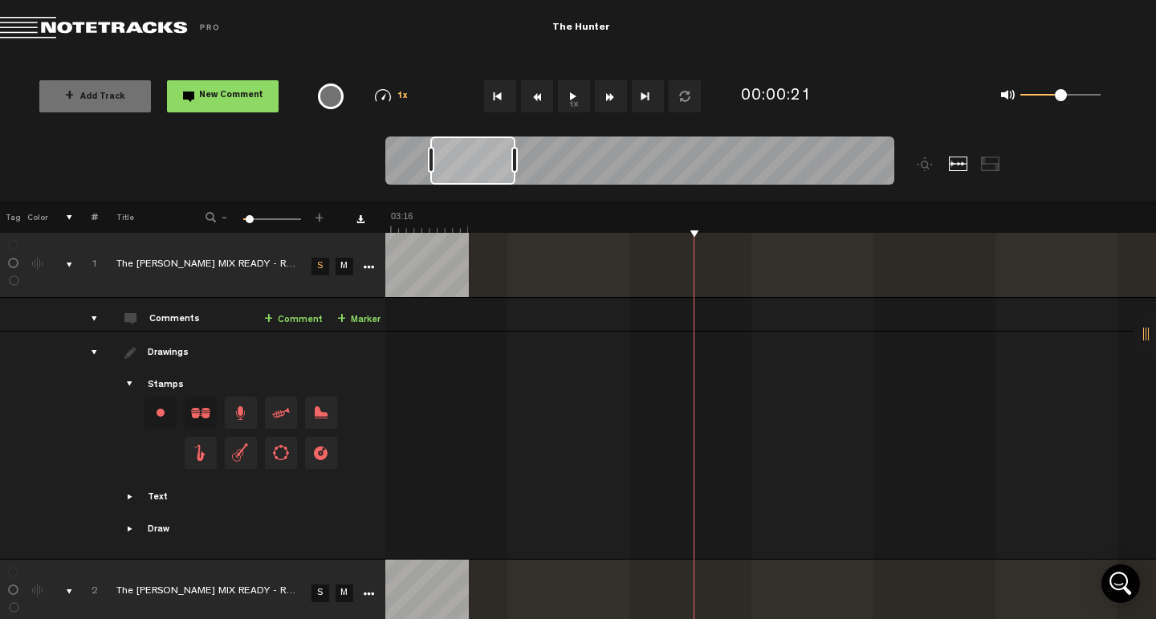
click at [502, 90] on button "Go to beginning" at bounding box center [500, 96] width 32 height 32
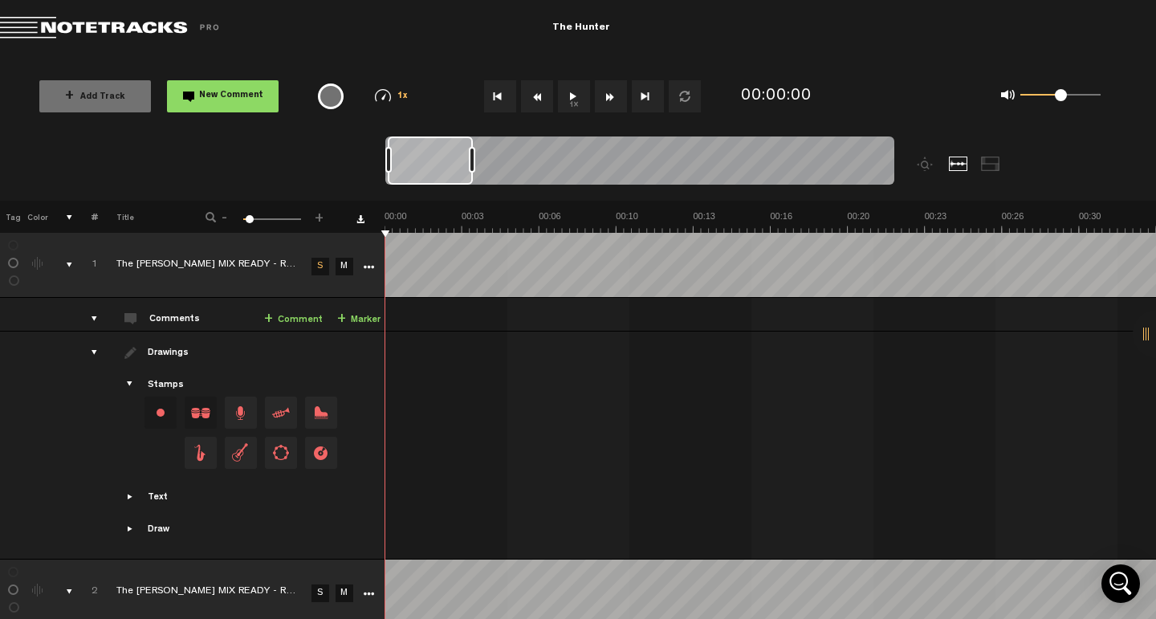
click at [580, 96] on button "1x" at bounding box center [574, 96] width 32 height 32
click at [327, 584] on link "S" at bounding box center [320, 593] width 18 height 18
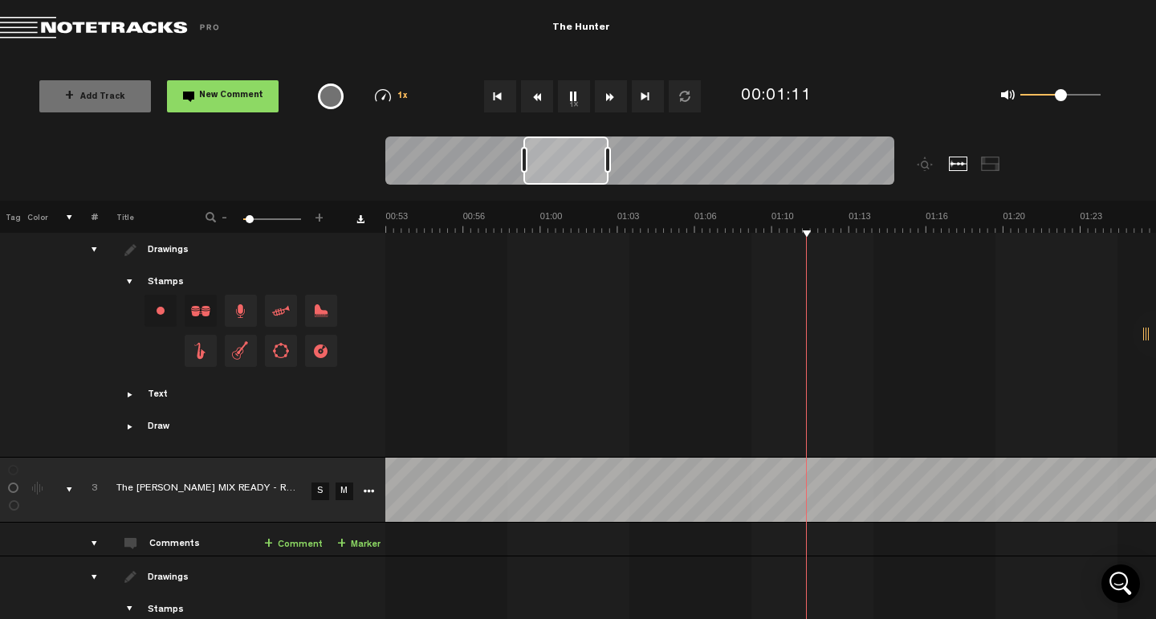
scroll to position [465, 0]
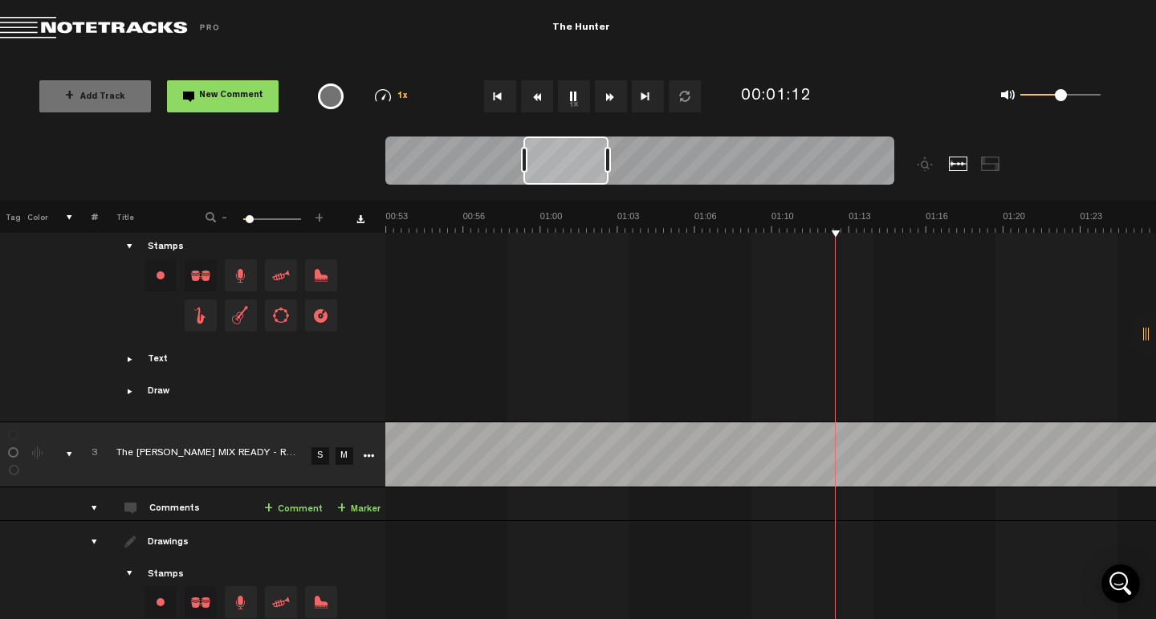
click at [326, 447] on link "S" at bounding box center [320, 456] width 18 height 18
click at [342, 447] on link "M" at bounding box center [345, 456] width 18 height 18
click at [330, 427] on td "S" at bounding box center [319, 453] width 24 height 65
click at [327, 447] on link "S" at bounding box center [320, 456] width 18 height 18
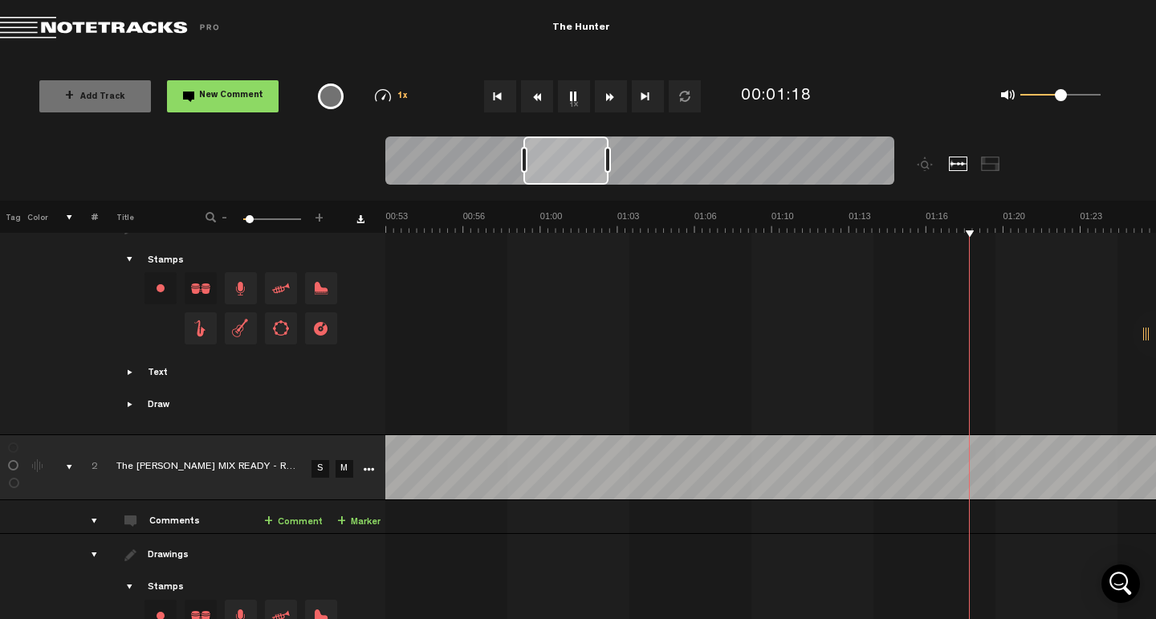
scroll to position [561, 0]
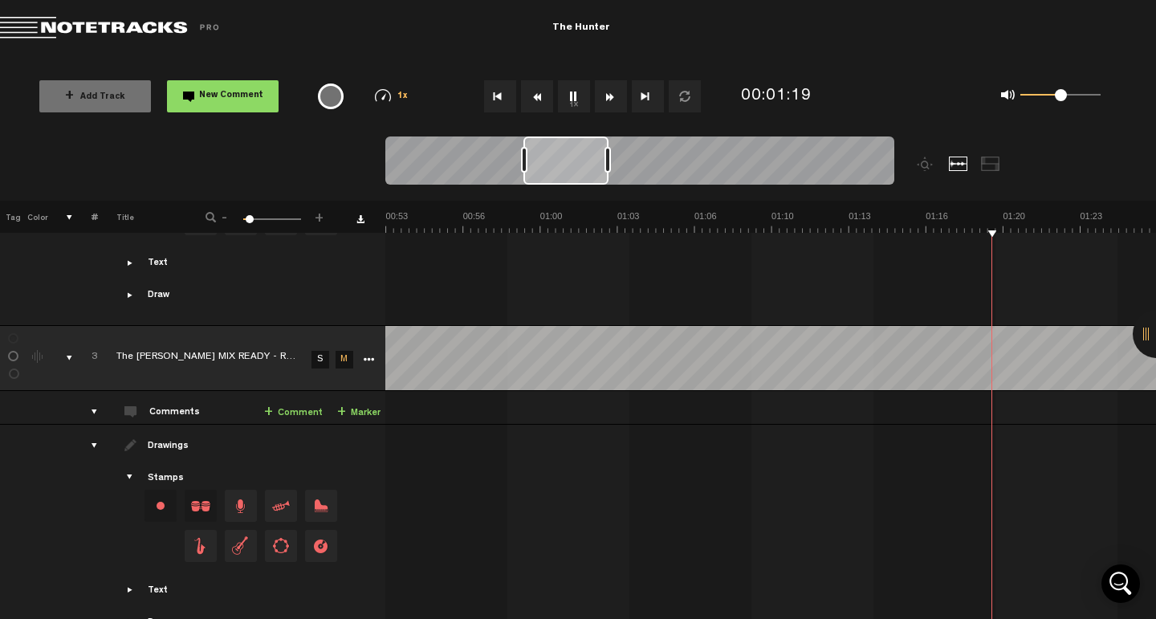
click at [346, 351] on link "M" at bounding box center [345, 360] width 18 height 18
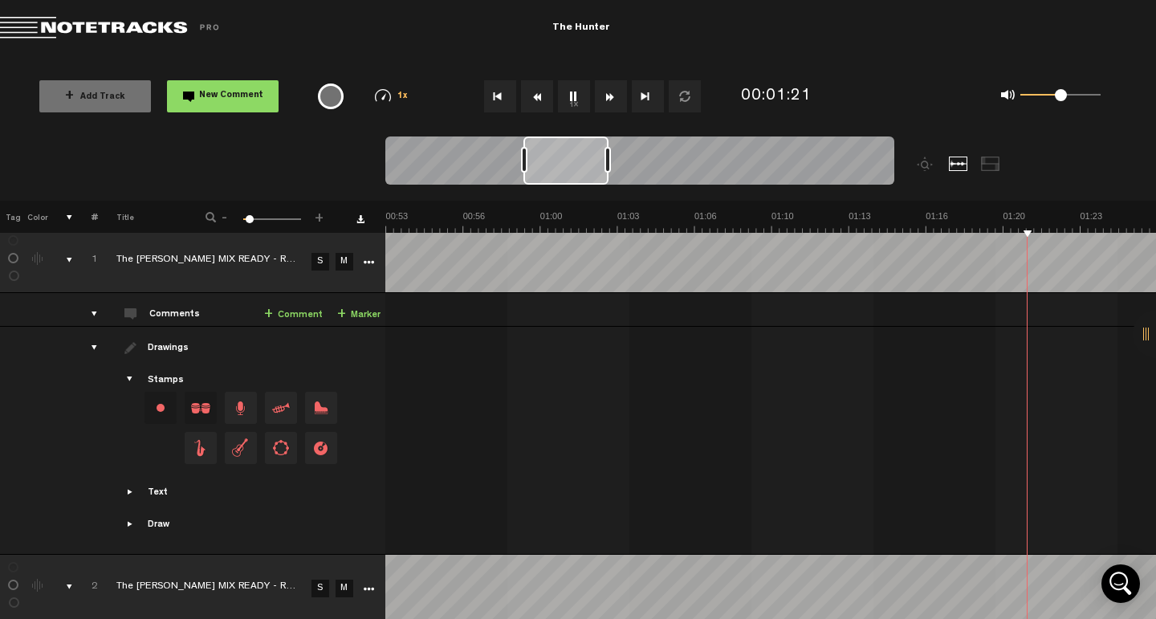
scroll to position [0, 0]
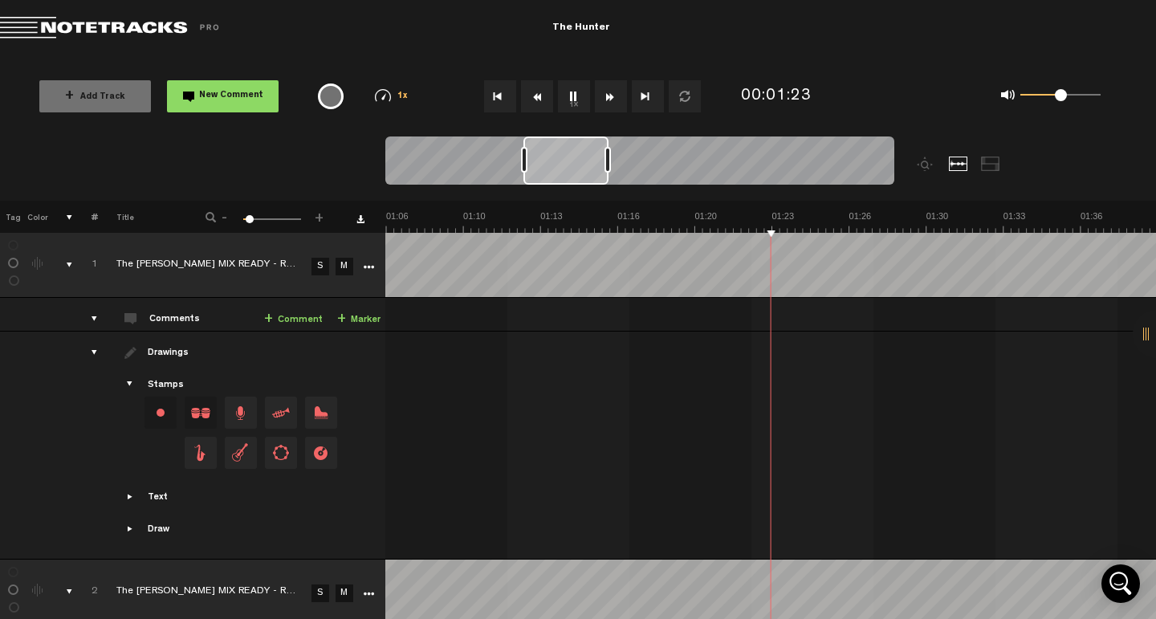
click at [340, 269] on link "M" at bounding box center [345, 267] width 18 height 18
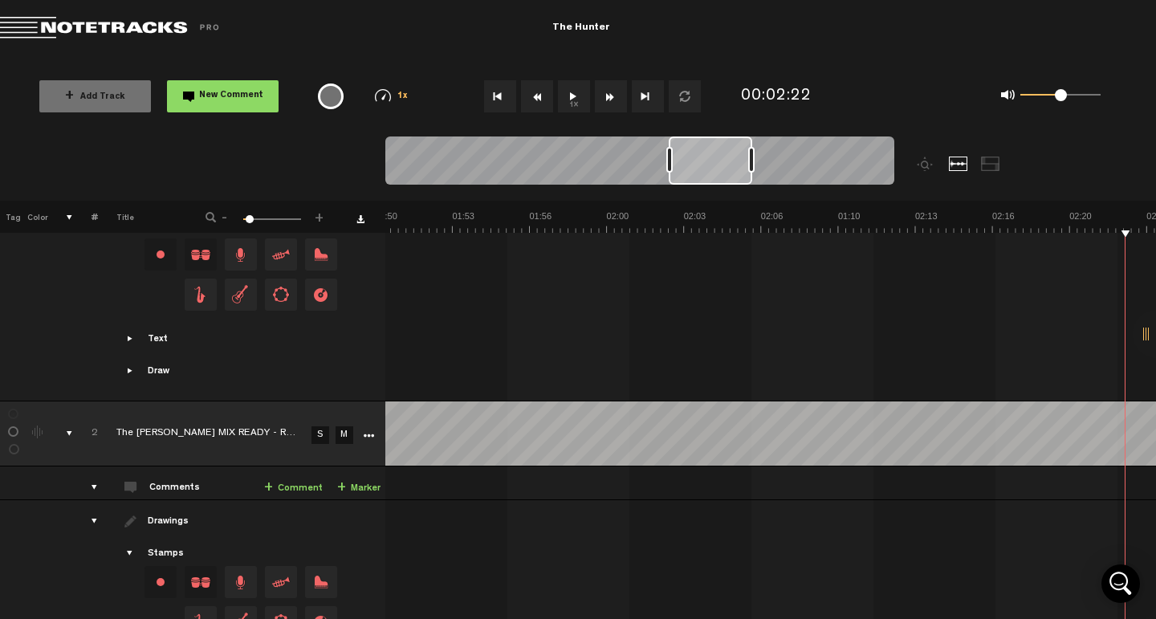
scroll to position [0, 2562]
drag, startPoint x: 723, startPoint y: 164, endPoint x: 706, endPoint y: 173, distance: 19.4
click at [706, 173] on div at bounding box center [710, 160] width 83 height 48
click at [662, 216] on img at bounding box center [136, 221] width 4628 height 22
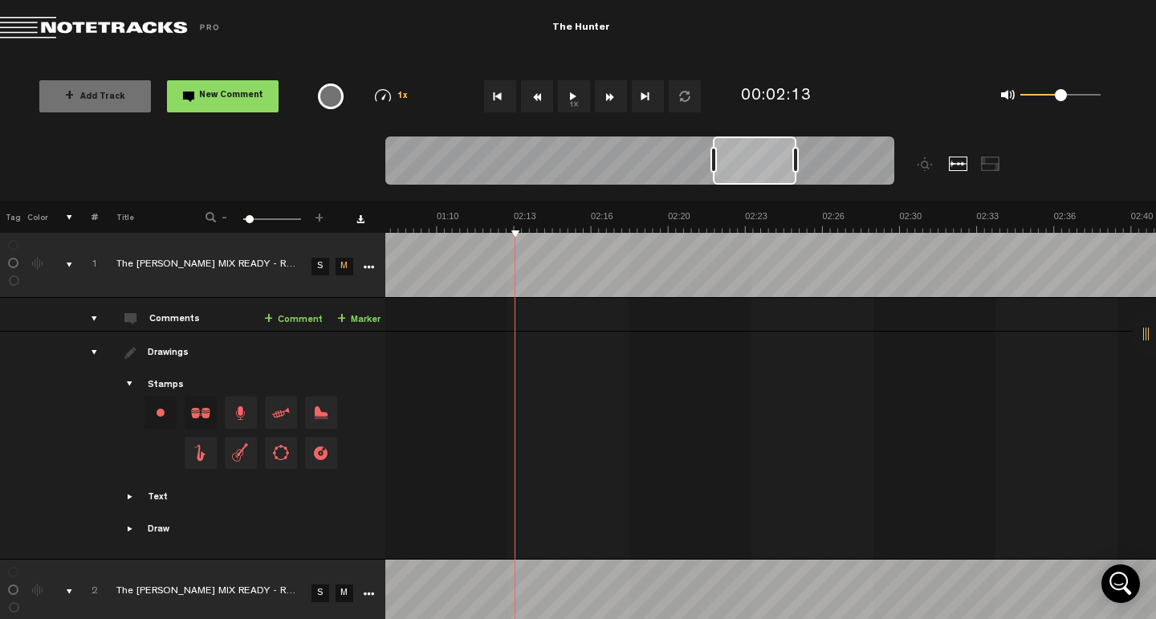
scroll to position [31, 0]
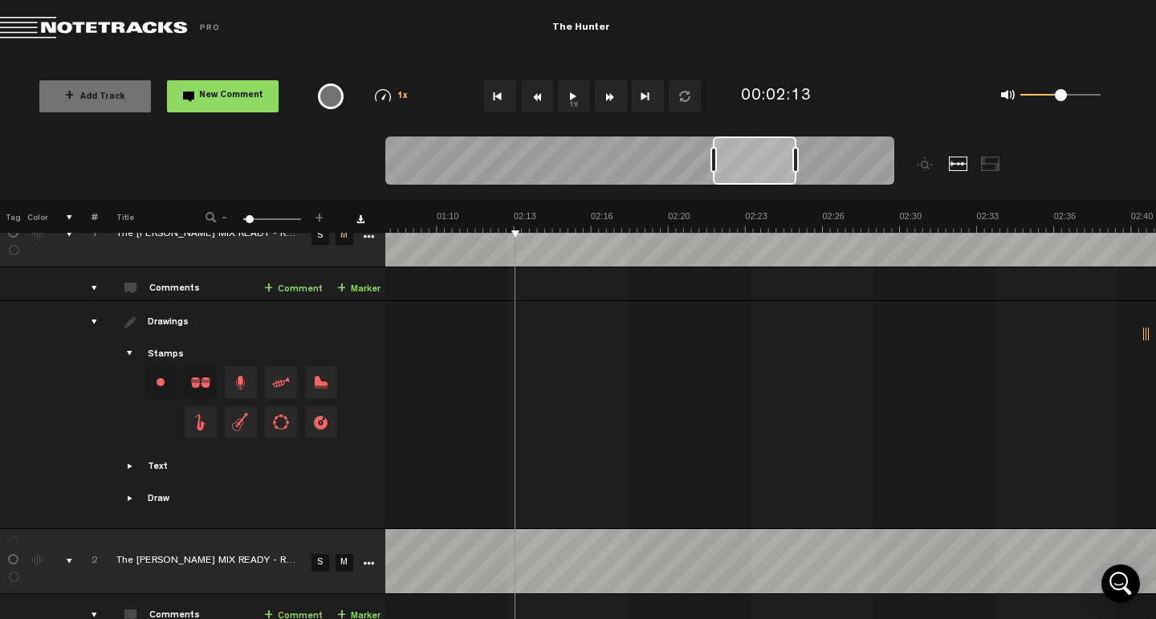
click at [351, 237] on link "M" at bounding box center [345, 236] width 18 height 18
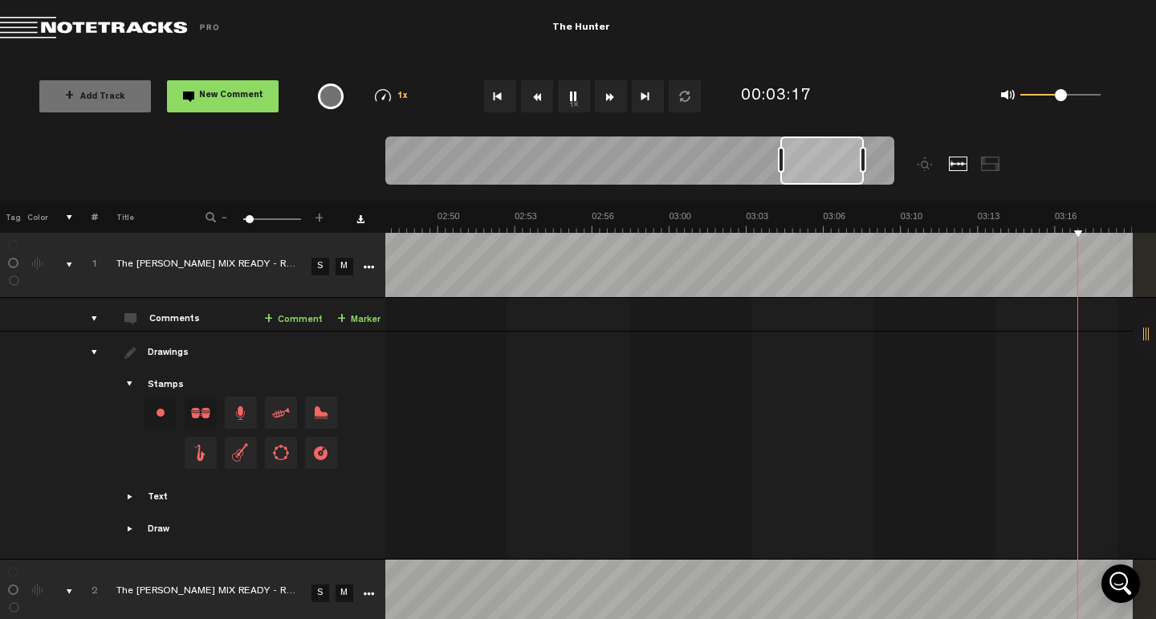
scroll to position [0, 4189]
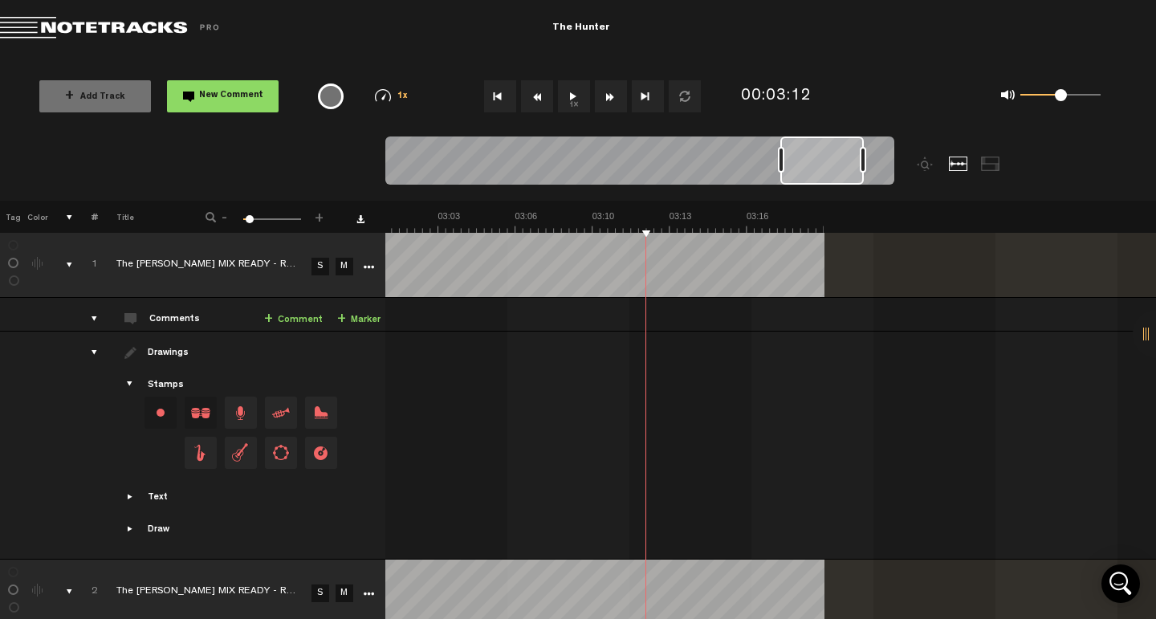
click at [319, 266] on link "S" at bounding box center [320, 267] width 18 height 18
click at [502, 107] on button "Go to beginning" at bounding box center [500, 96] width 32 height 32
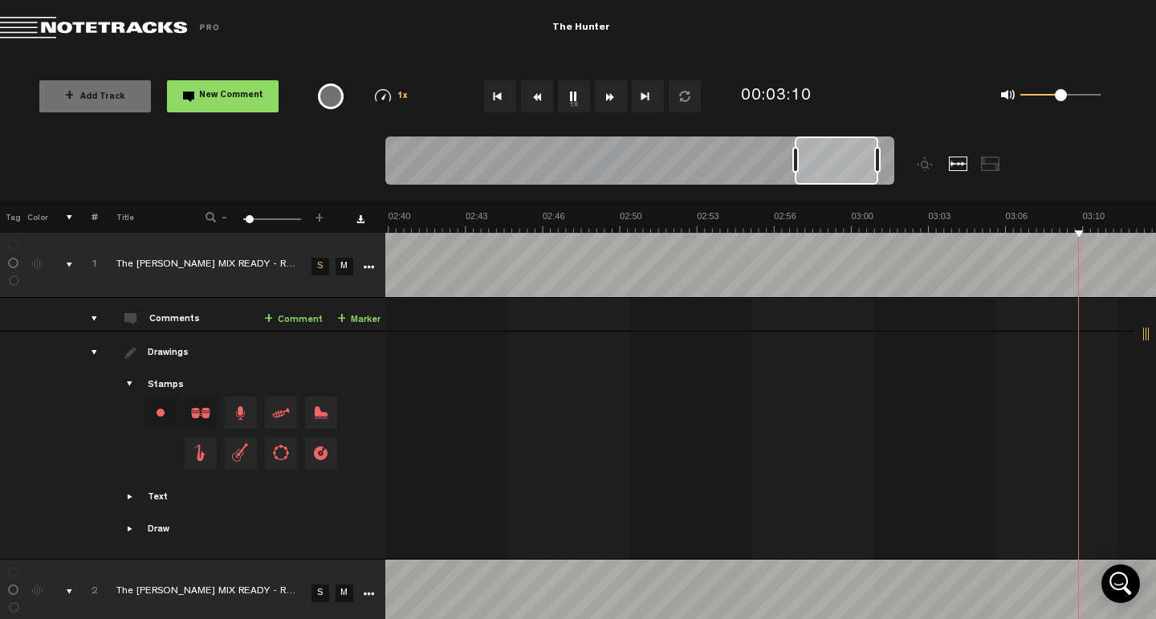
scroll to position [0, 4007]
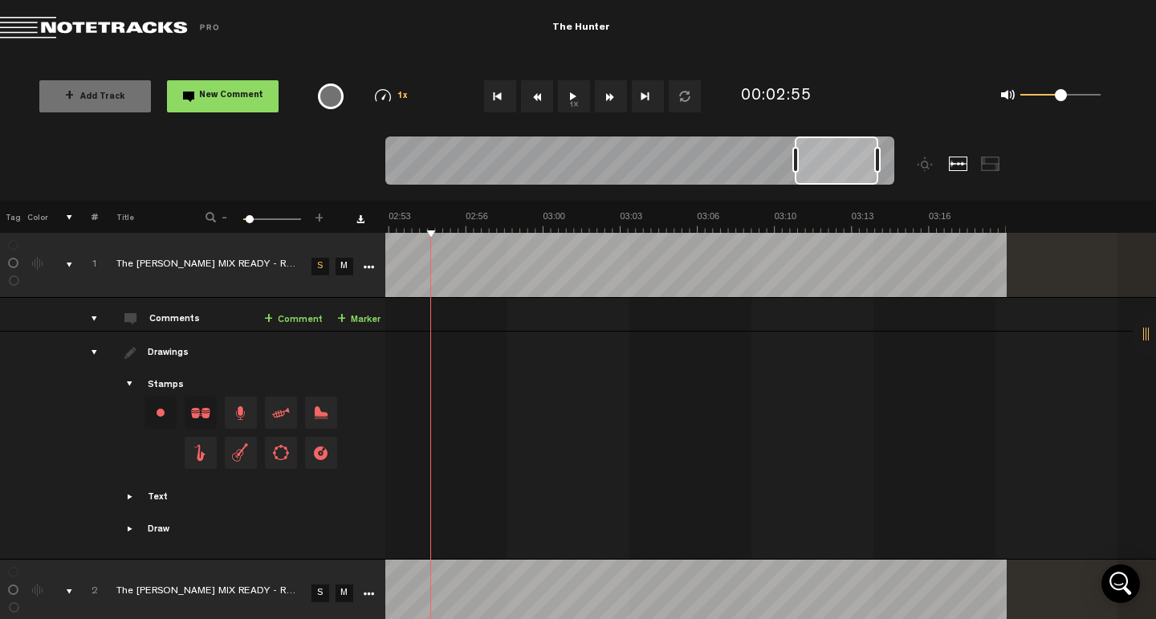
click at [580, 96] on button "1x" at bounding box center [574, 96] width 32 height 32
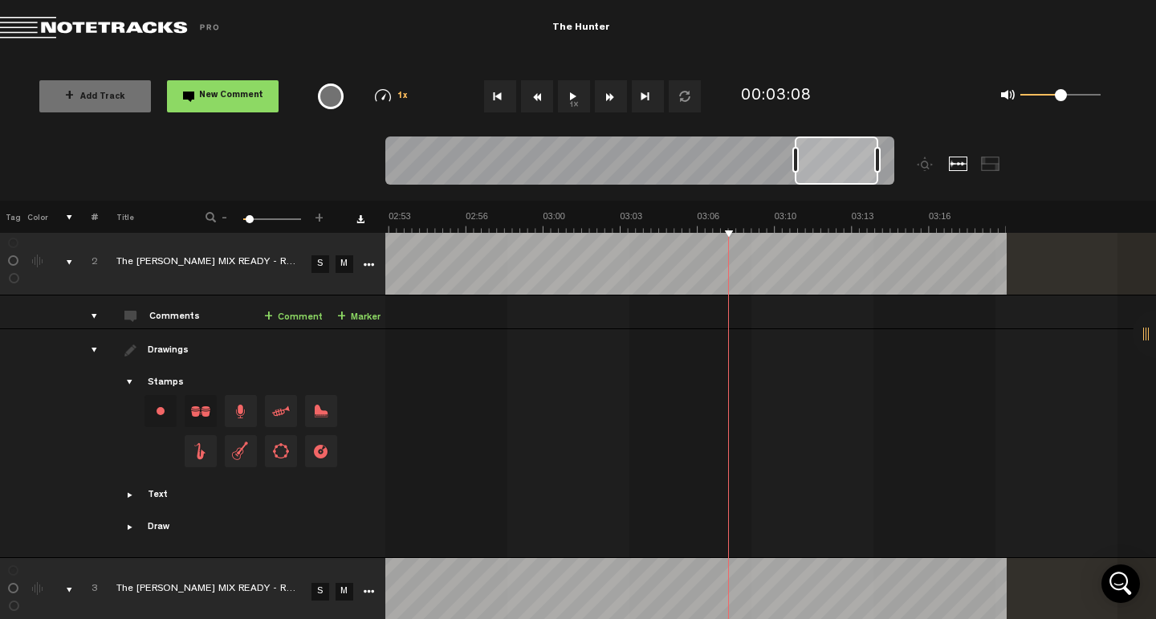
scroll to position [299, 0]
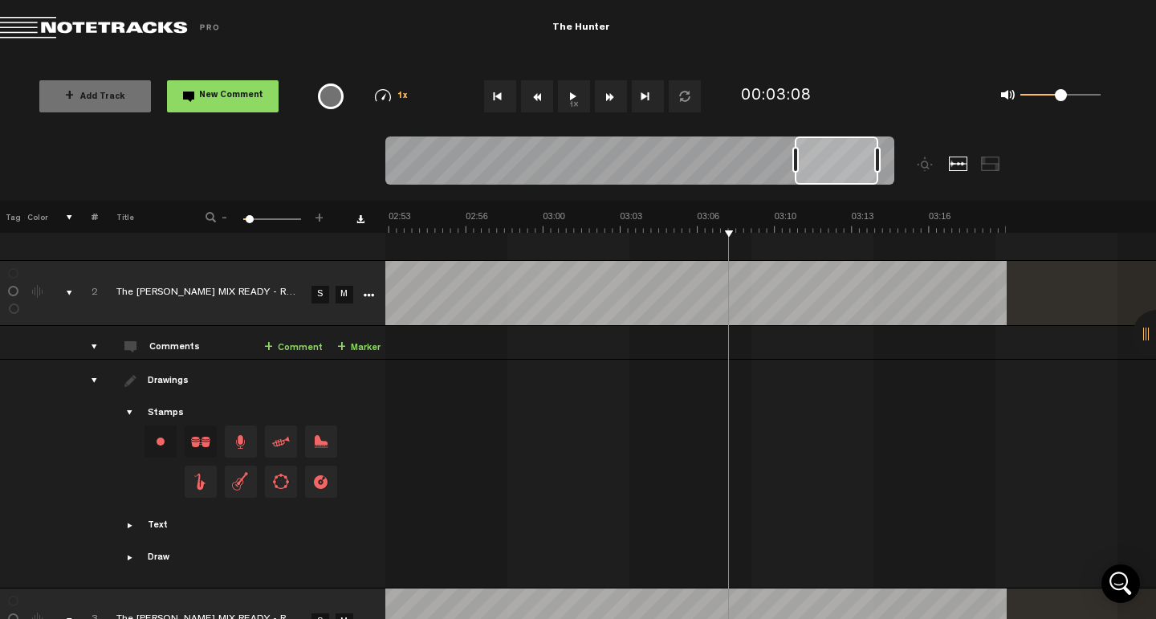
click at [318, 286] on link "S" at bounding box center [320, 295] width 18 height 18
click at [324, 613] on link "S" at bounding box center [320, 622] width 18 height 18
click at [317, 613] on link "S" at bounding box center [320, 622] width 18 height 18
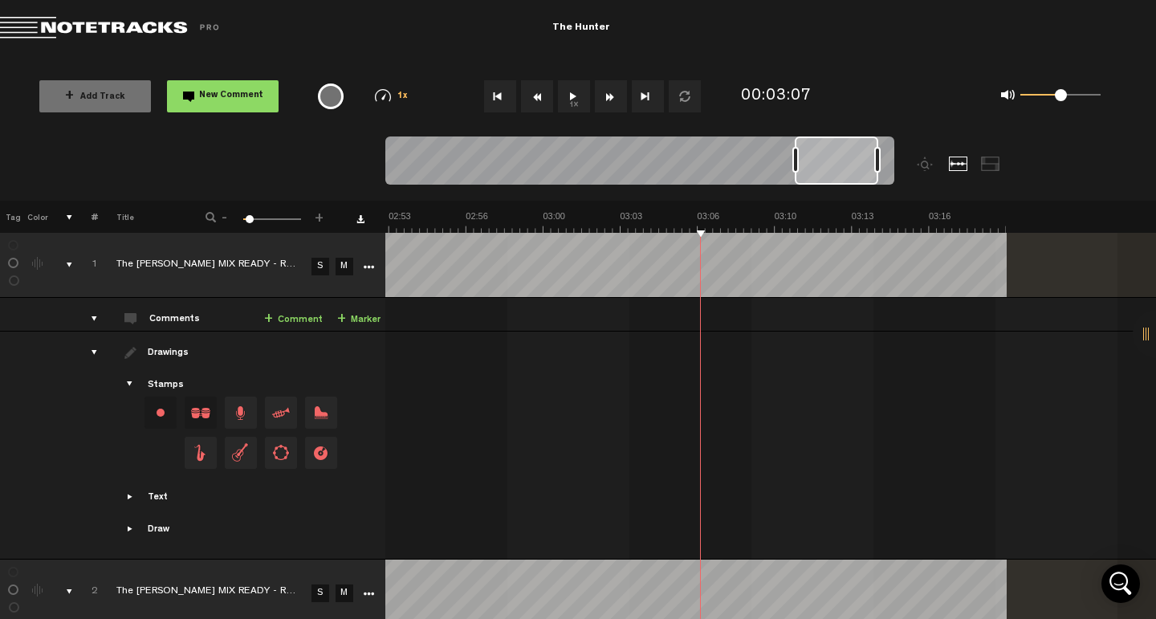
click at [352, 276] on td "M" at bounding box center [343, 265] width 24 height 65
click at [350, 272] on link "M" at bounding box center [345, 267] width 18 height 18
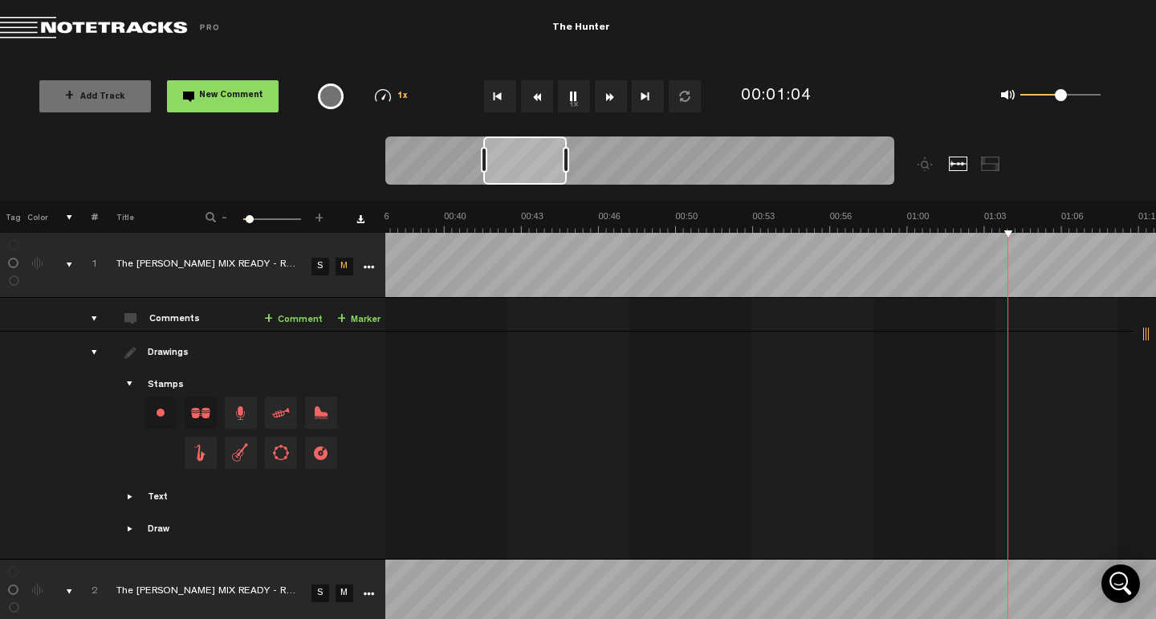
click at [340, 265] on link "M" at bounding box center [345, 267] width 18 height 18
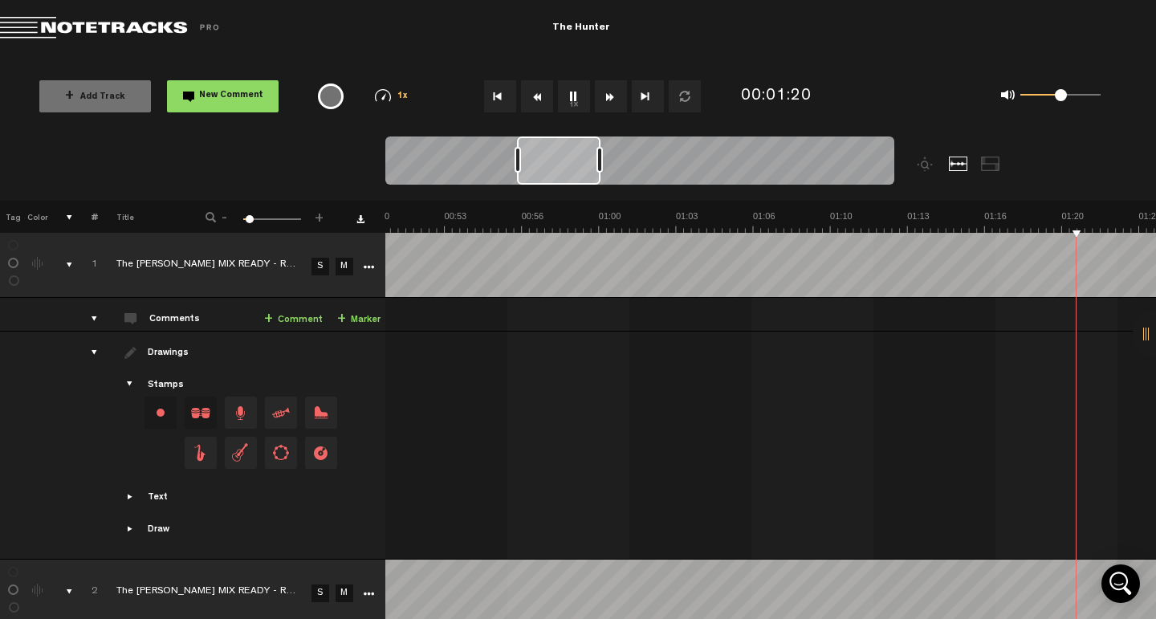
scroll to position [0, 1482]
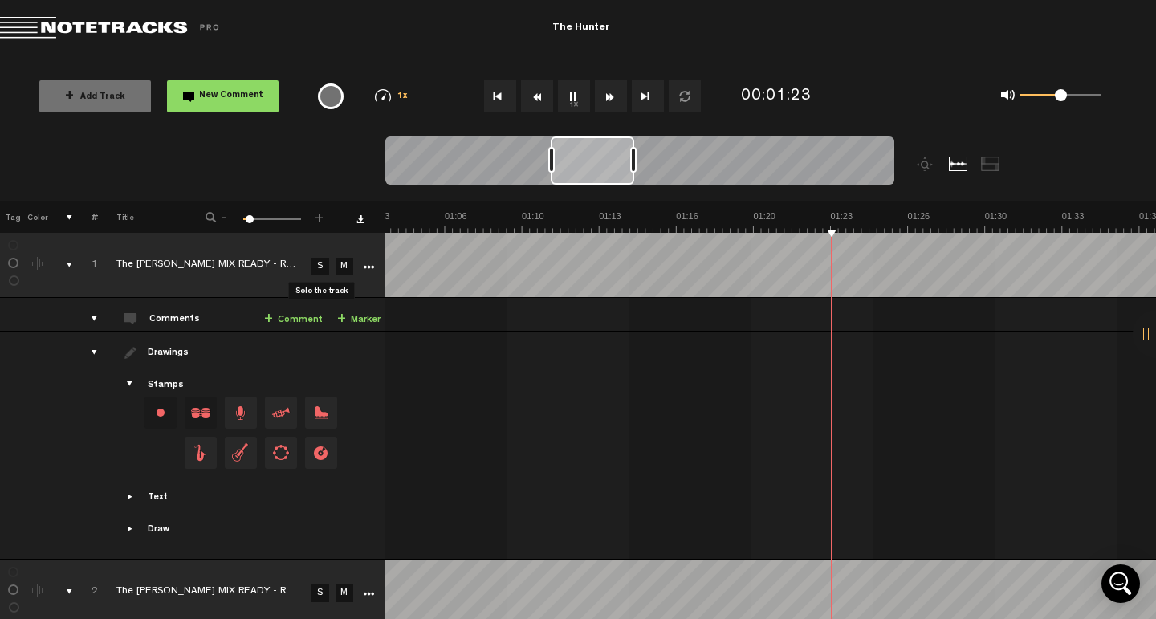
click at [324, 269] on link "S" at bounding box center [320, 267] width 18 height 18
click at [287, 320] on link "+ Comment" at bounding box center [293, 320] width 59 height 18
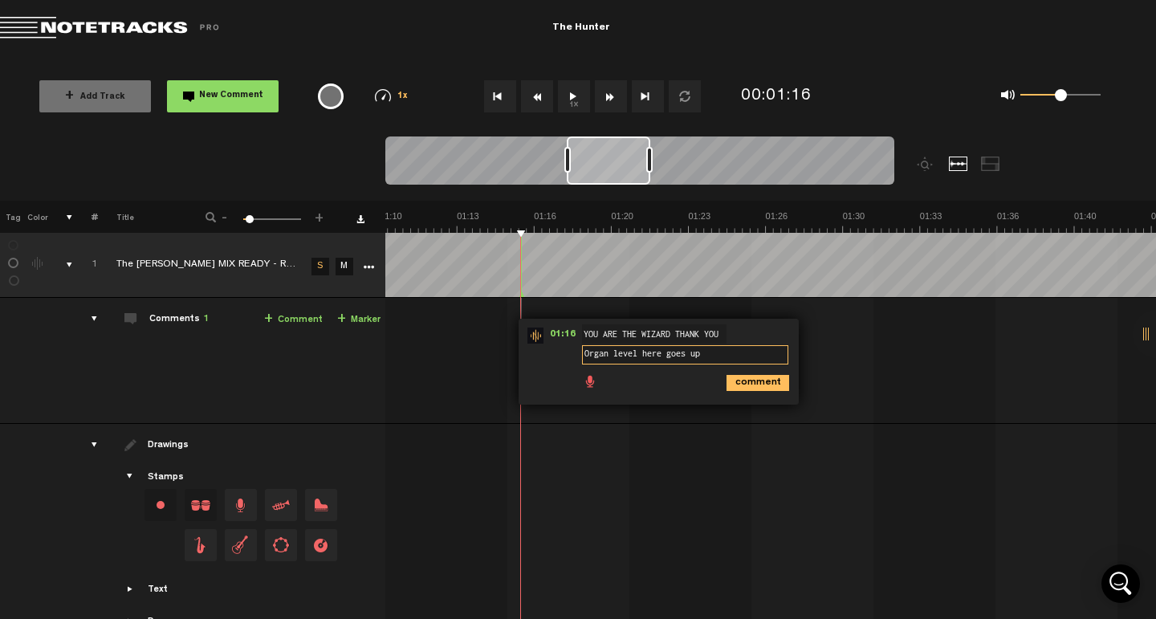
type textarea "Organ level here goes up"
click at [769, 384] on icon "comment" at bounding box center [757, 383] width 63 height 16
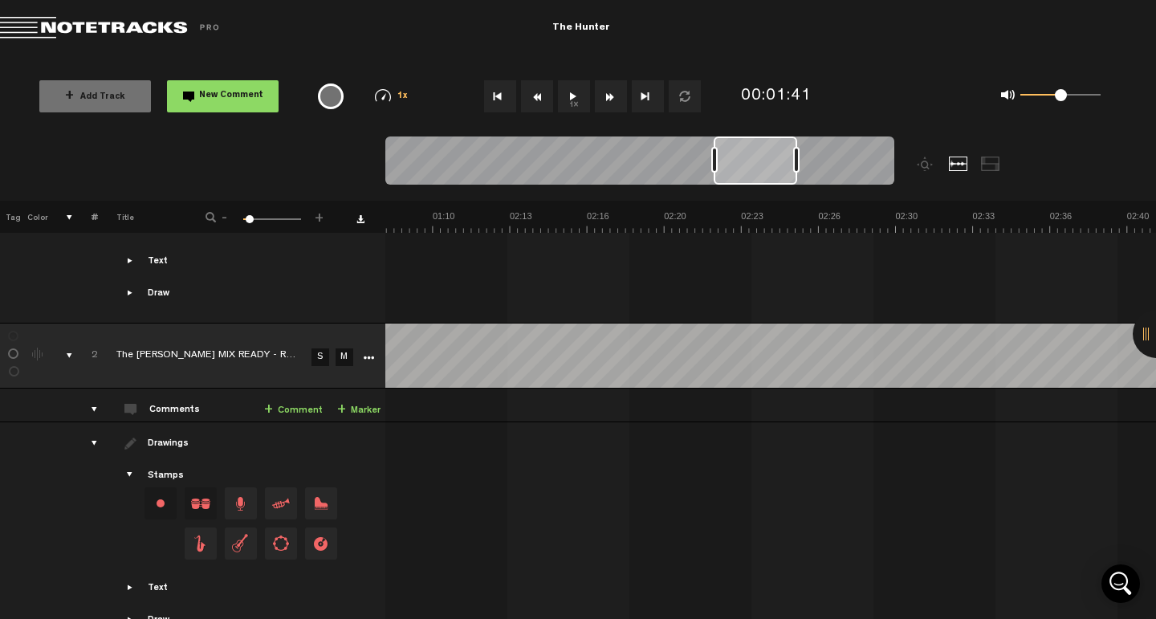
scroll to position [0, 2920]
click at [328, 348] on link "S" at bounding box center [320, 357] width 18 height 18
click at [310, 401] on link "+ Comment" at bounding box center [293, 410] width 59 height 18
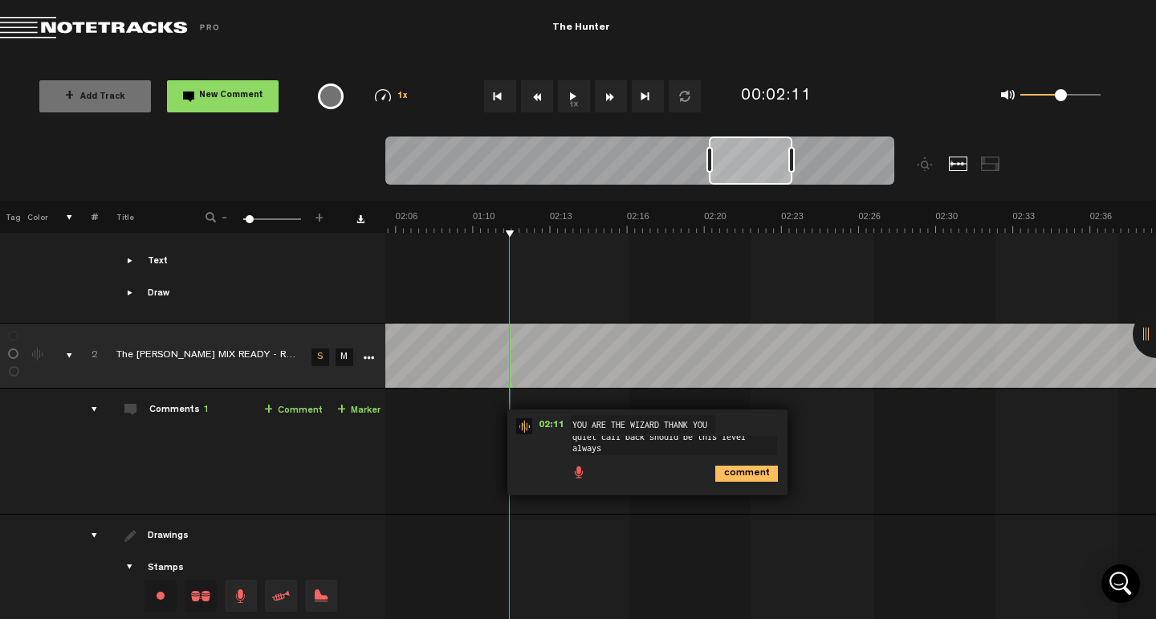
scroll to position [2, 0]
drag, startPoint x: 597, startPoint y: 445, endPoint x: 567, endPoint y: 445, distance: 29.7
click at [567, 445] on div "02:11 - NaN:NaN • : "quiet call back should be this level always" YOU ARE THE W…" at bounding box center [647, 455] width 280 height 92
type textarea "quiet call back should be this level"
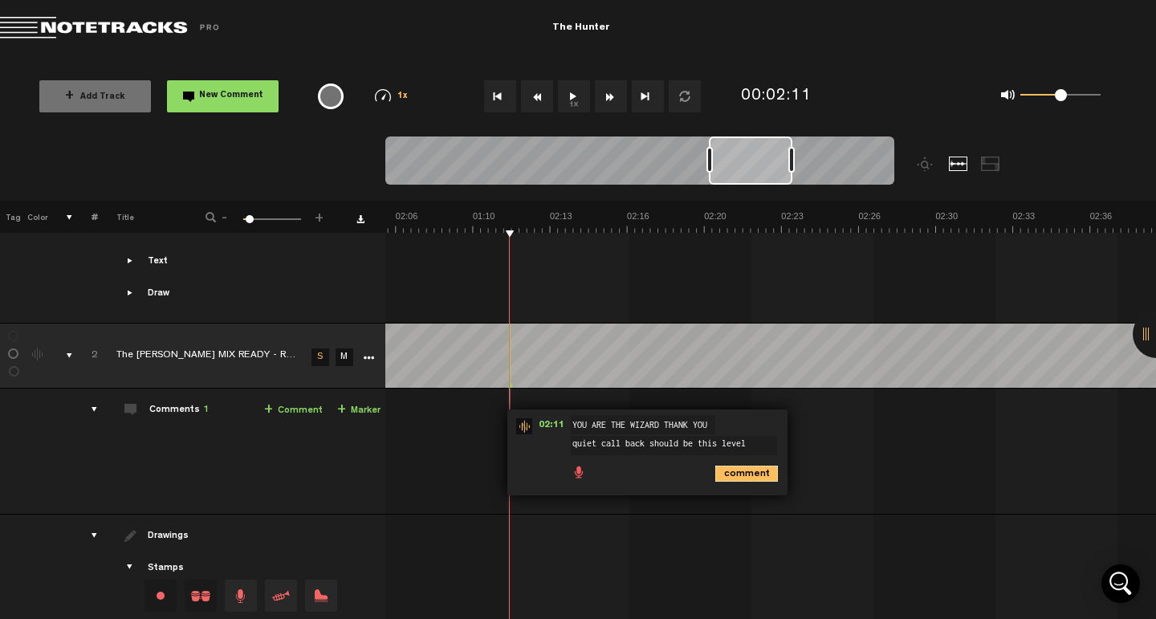
click at [763, 466] on icon "comment" at bounding box center [746, 474] width 63 height 16
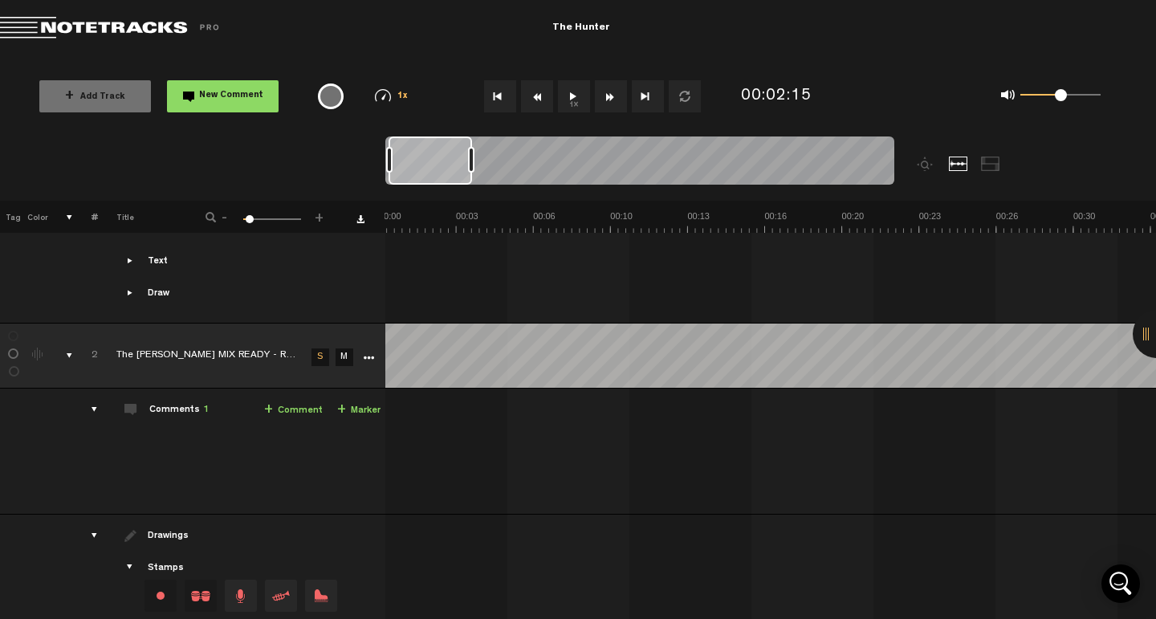
scroll to position [0, 11]
click at [311, 401] on link "+ Comment" at bounding box center [293, 410] width 59 height 18
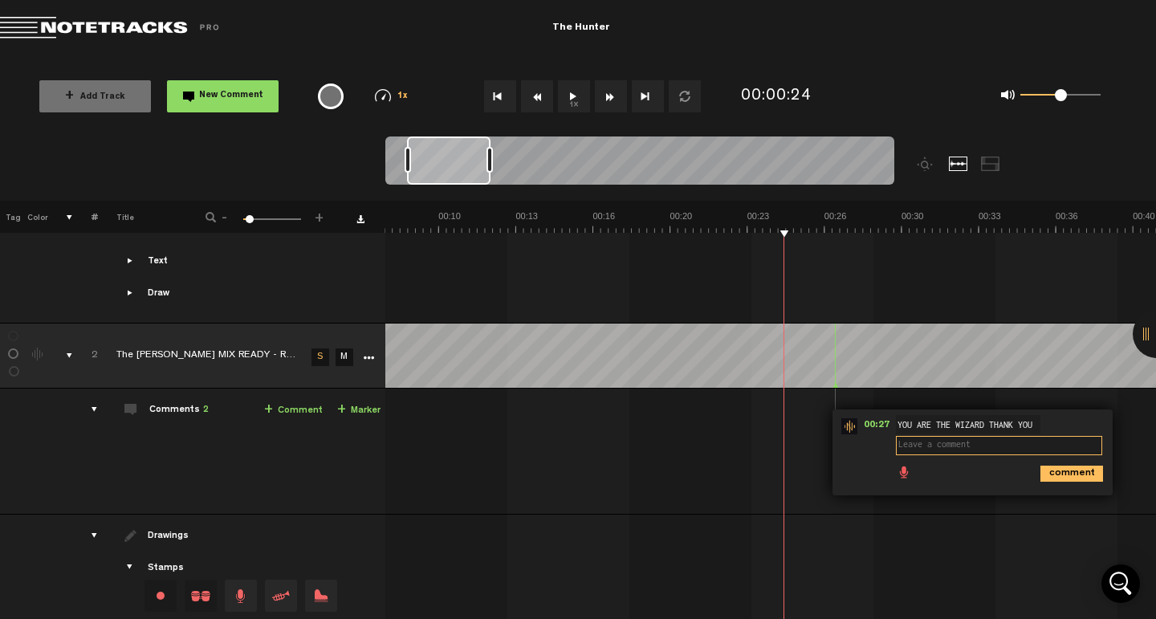
click at [948, 436] on textarea at bounding box center [999, 445] width 206 height 19
type textarea "v"
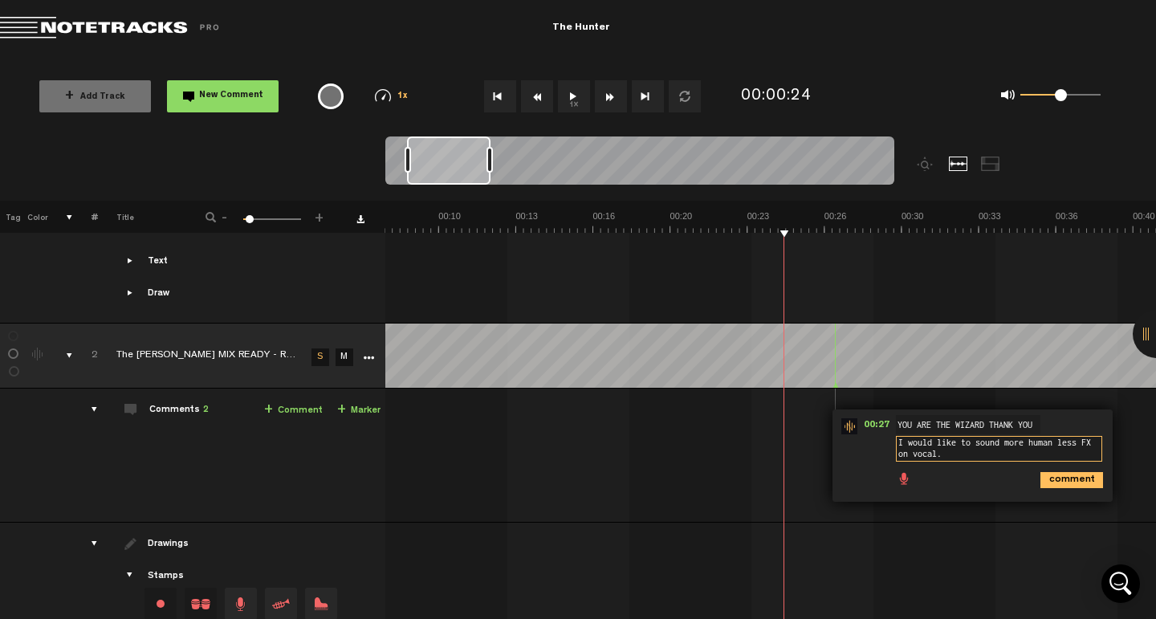
click at [1051, 436] on textarea "I would like to sound more human less FX on vocal." at bounding box center [999, 449] width 206 height 26
type textarea "I would like to sound more human less FX on vocal."
click at [1055, 472] on icon "comment" at bounding box center [1071, 480] width 63 height 16
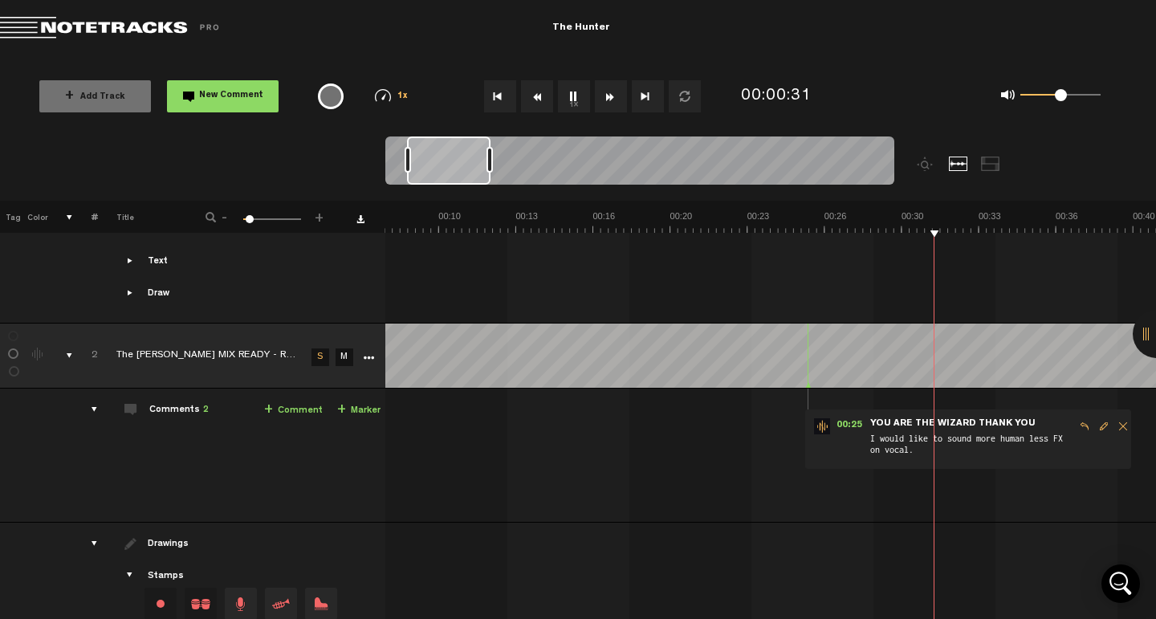
drag, startPoint x: 832, startPoint y: 373, endPoint x: 805, endPoint y: 375, distance: 27.3
click at [805, 382] on icon at bounding box center [808, 386] width 6 height 8
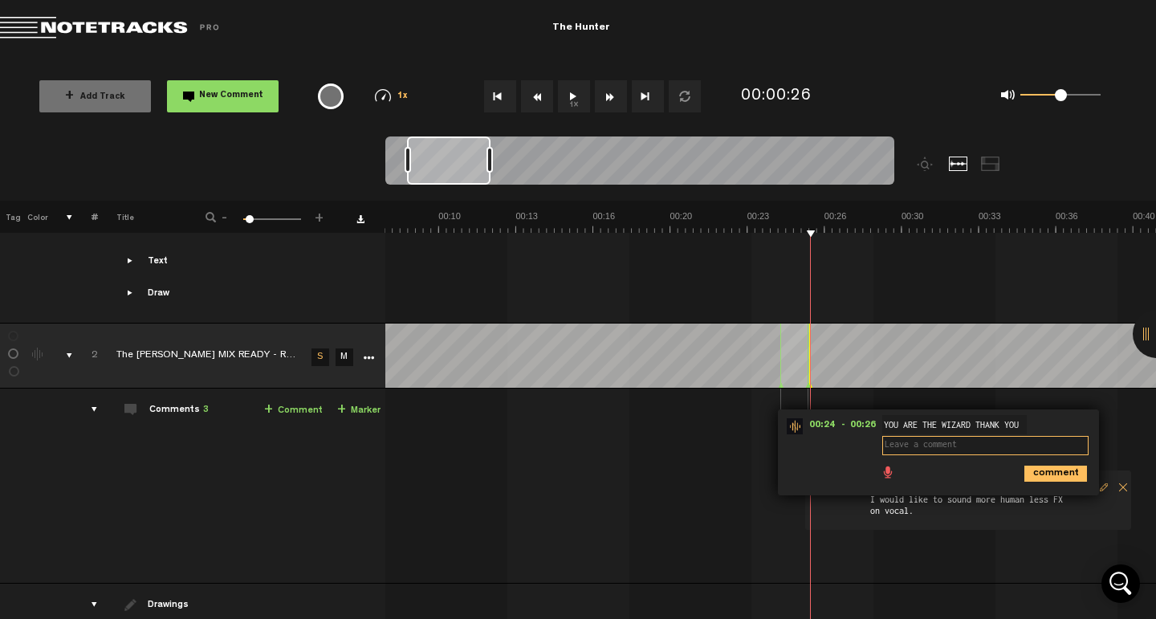
click at [928, 436] on textarea at bounding box center [985, 445] width 206 height 19
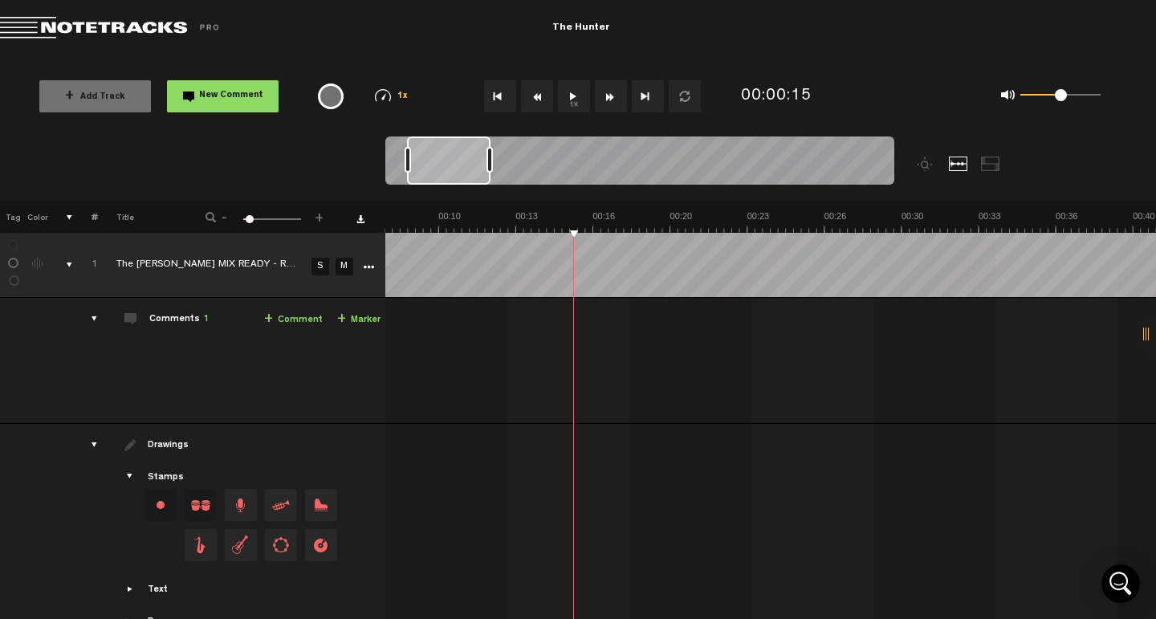
drag, startPoint x: 463, startPoint y: 214, endPoint x: 587, endPoint y: 124, distance: 152.8
click at [587, 56] on div "Loading... 100% + Add Track New Comment 1x 0.25x 0.5x 0.75x 1x 1.25x 1.5x 1.75x…" at bounding box center [578, 56] width 1156 height 0
click at [300, 322] on link "+ Comment" at bounding box center [293, 320] width 59 height 18
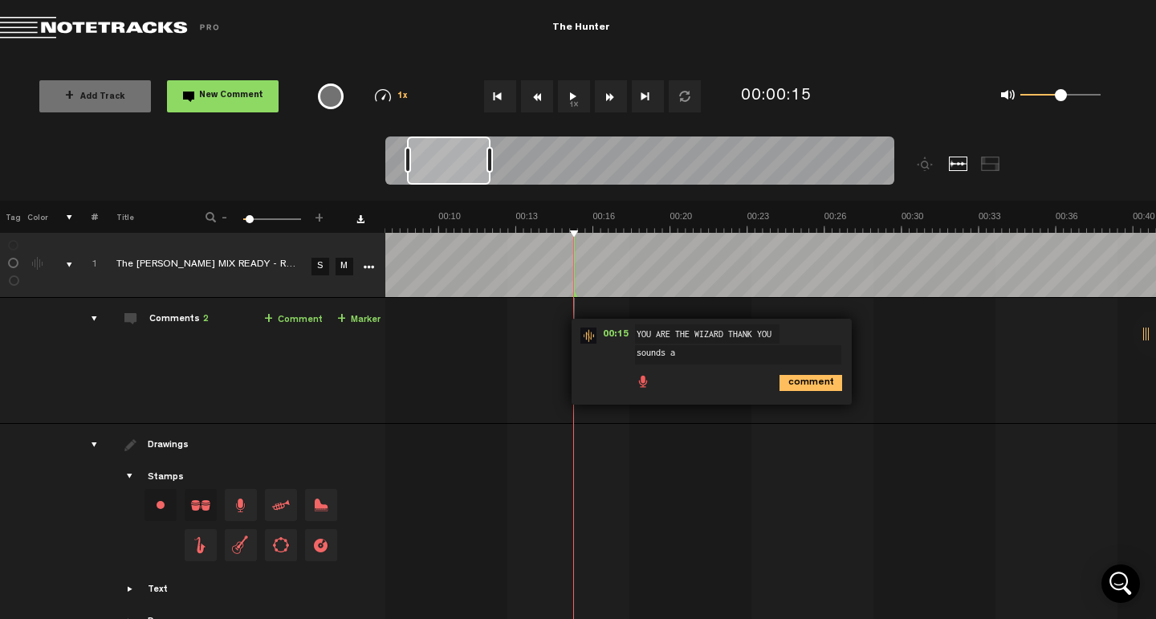
click at [568, 103] on button "1x" at bounding box center [574, 96] width 32 height 32
click at [568, 101] on button "1x" at bounding box center [574, 96] width 32 height 32
click at [314, 262] on link "S" at bounding box center [320, 267] width 18 height 18
click at [677, 348] on textarea "sounds a" at bounding box center [738, 354] width 206 height 19
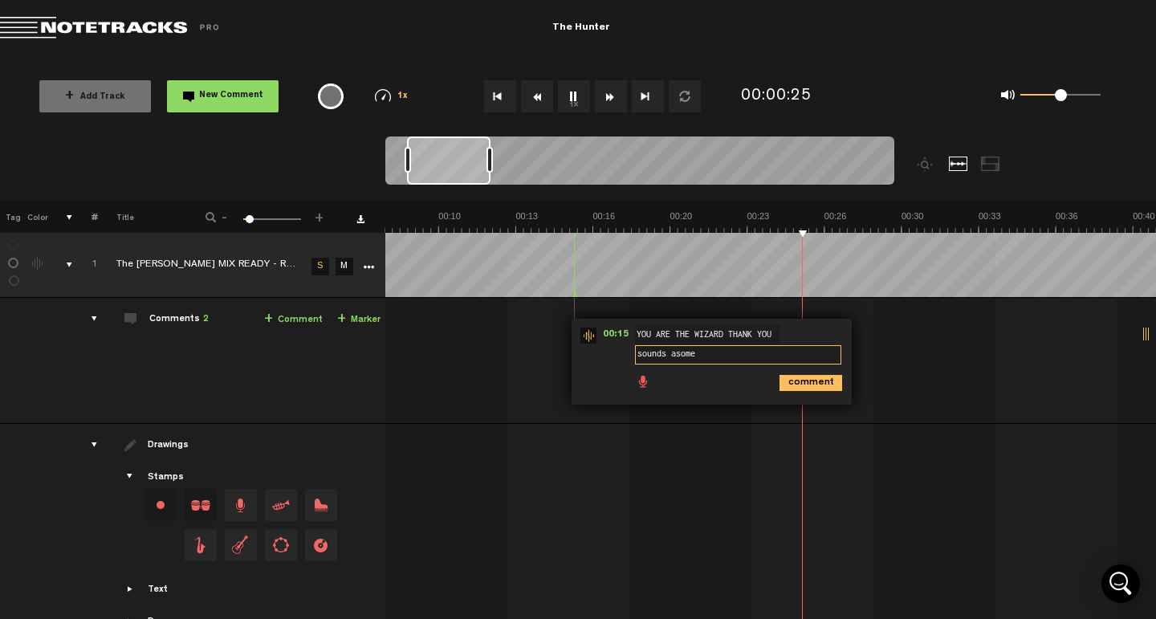
type textarea "sounds asome"
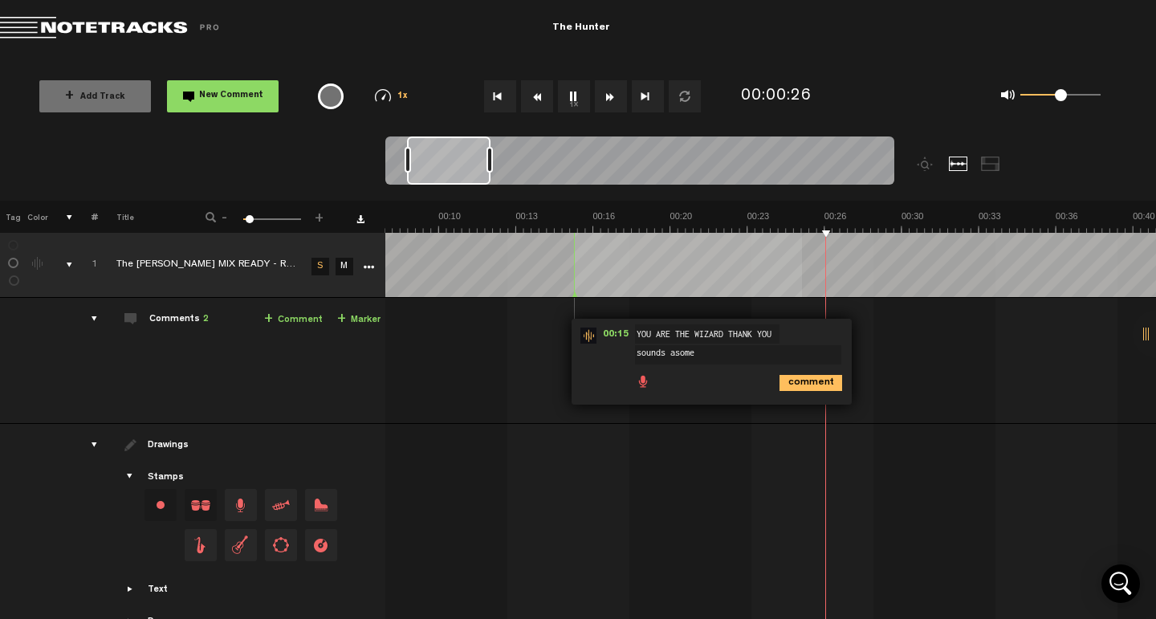
click at [799, 285] on td at bounding box center [770, 265] width 771 height 65
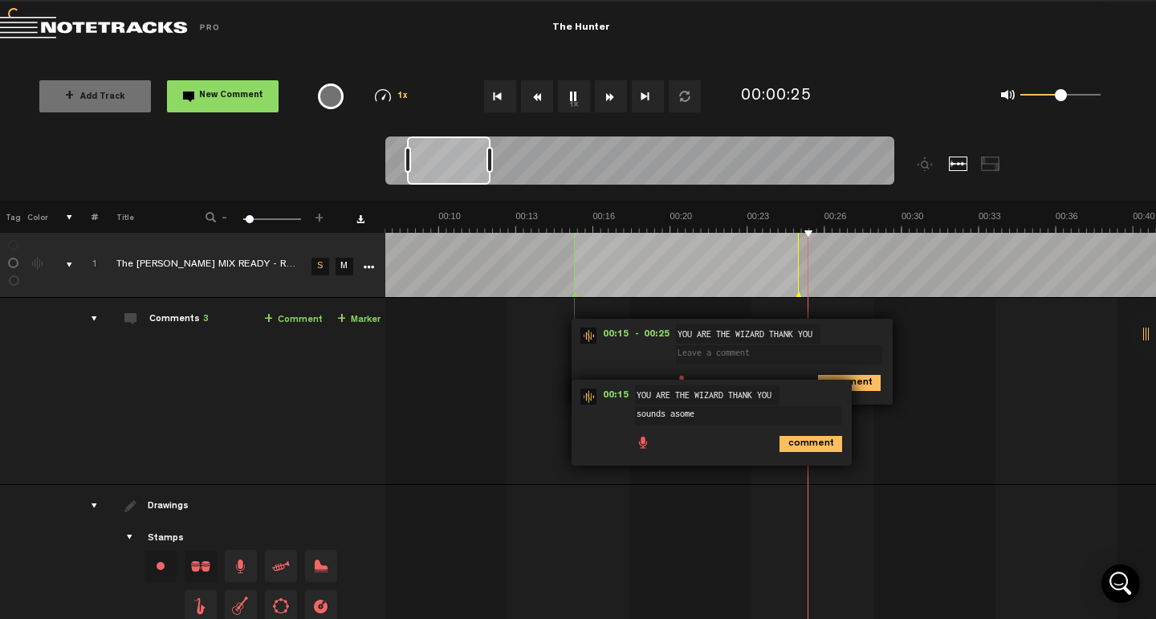
click at [584, 298] on td "1 The [PERSON_NAME] MIX READY - REDO -JM15 -chris6 - INST S M The [PERSON_NAME]…" at bounding box center [770, 391] width 771 height 187
click at [596, 292] on td at bounding box center [770, 265] width 771 height 65
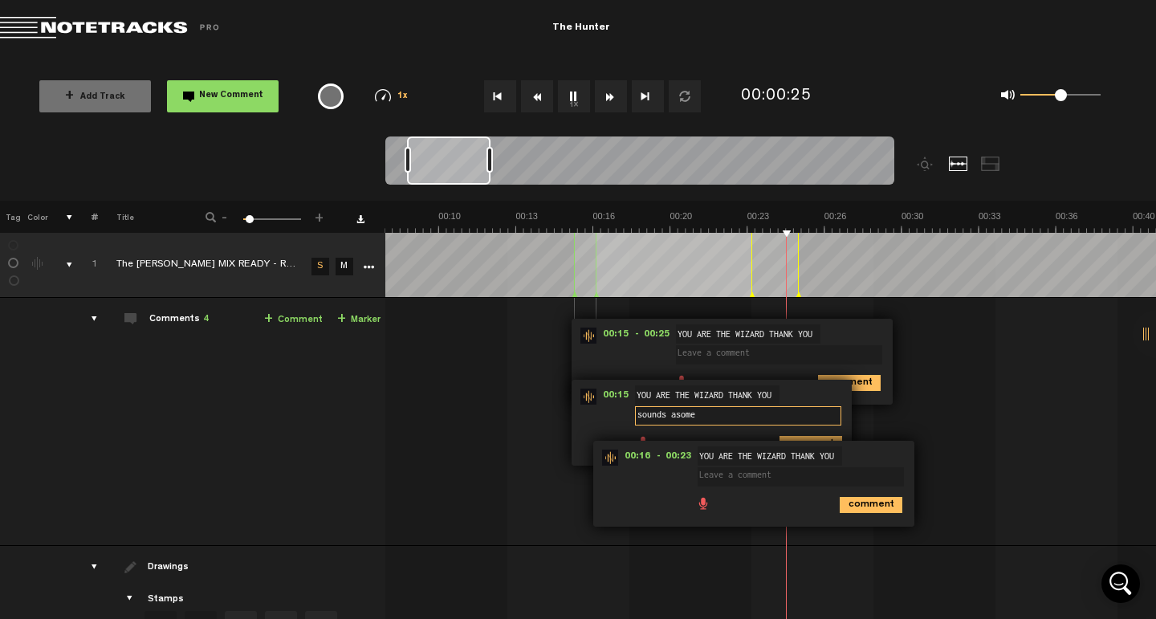
type textarea "sounds a"
type textarea "z"
click at [872, 455] on span at bounding box center [804, 460] width 213 height 11
click at [641, 500] on div "comment" at bounding box center [756, 503] width 308 height 31
click at [624, 357] on div "00:15 - 00:25 • : "" YOU ARE THE WIZARD THANK YOU YOU ARE THE WIZARD THANK YOU …" at bounding box center [731, 362] width 321 height 86
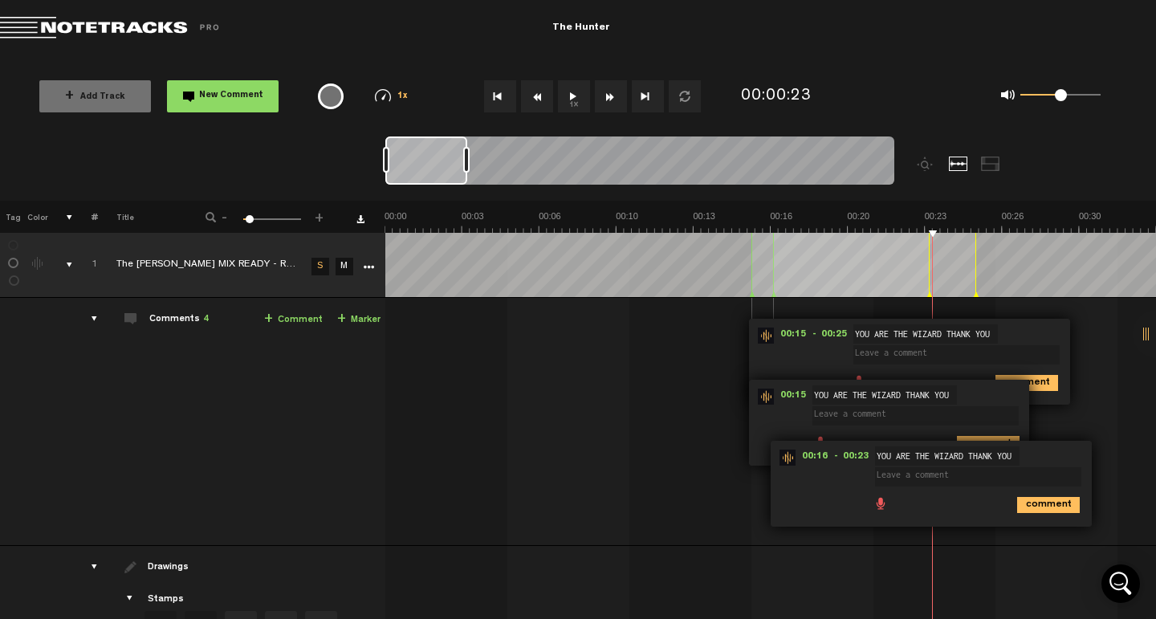
drag, startPoint x: 819, startPoint y: 169, endPoint x: 392, endPoint y: 176, distance: 426.3
click at [392, 175] on div at bounding box center [426, 160] width 82 height 48
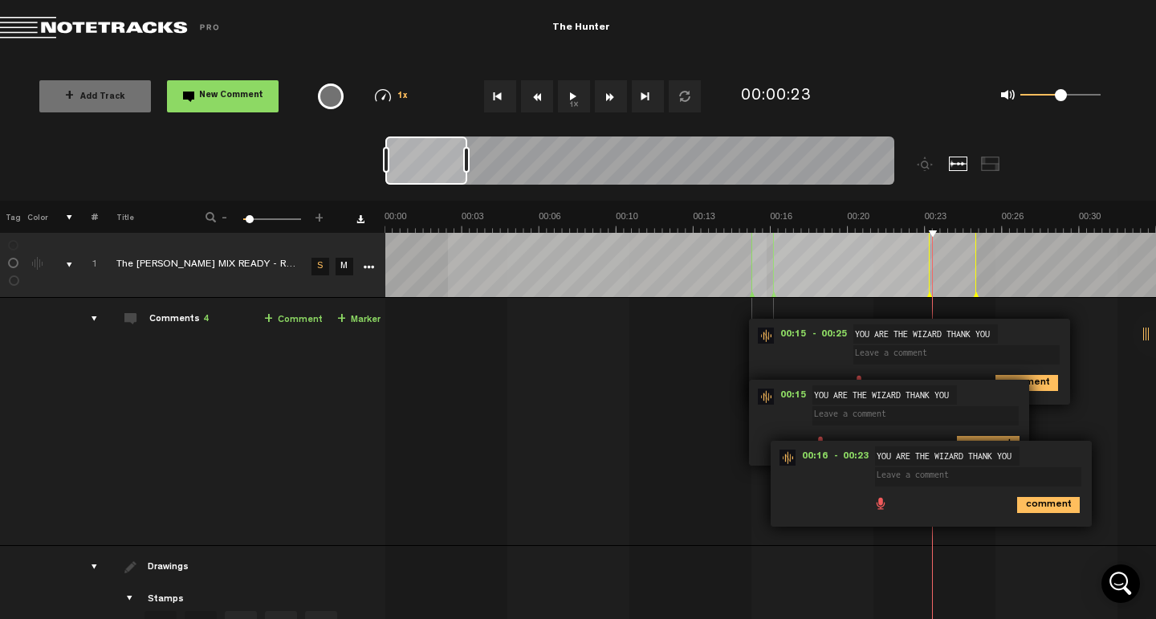
click at [767, 291] on td at bounding box center [770, 265] width 771 height 65
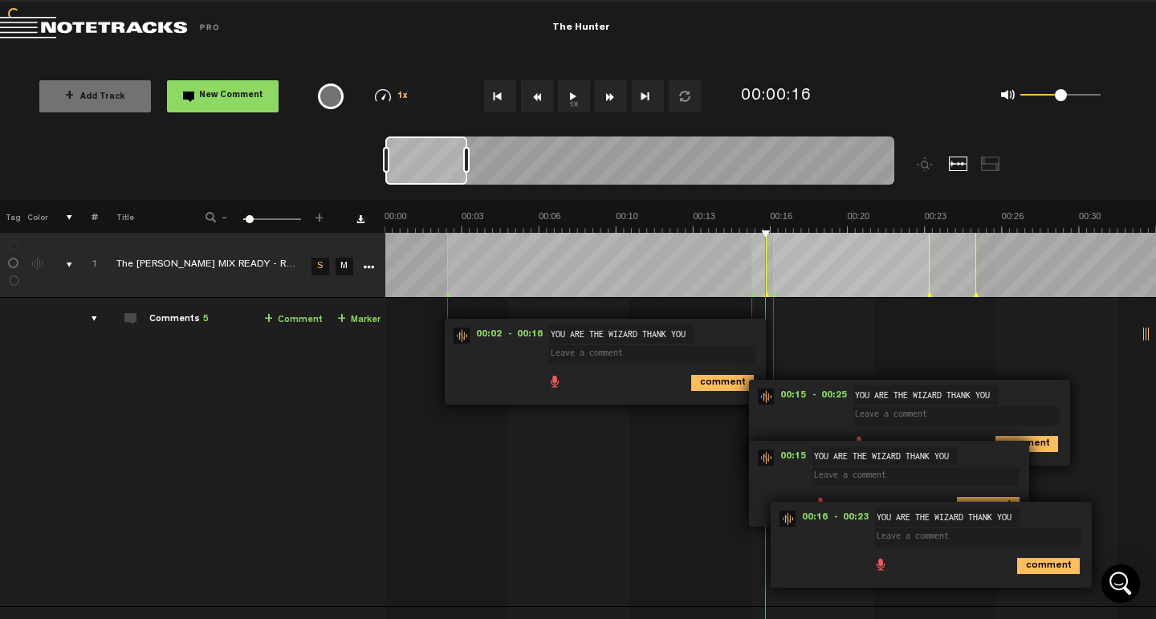
click at [672, 308] on td "1 The [PERSON_NAME] MIX READY - REDO -JM15 -chris6 - INST S M The [PERSON_NAME]…" at bounding box center [770, 452] width 771 height 309
click at [92, 318] on div "comments" at bounding box center [87, 319] width 25 height 16
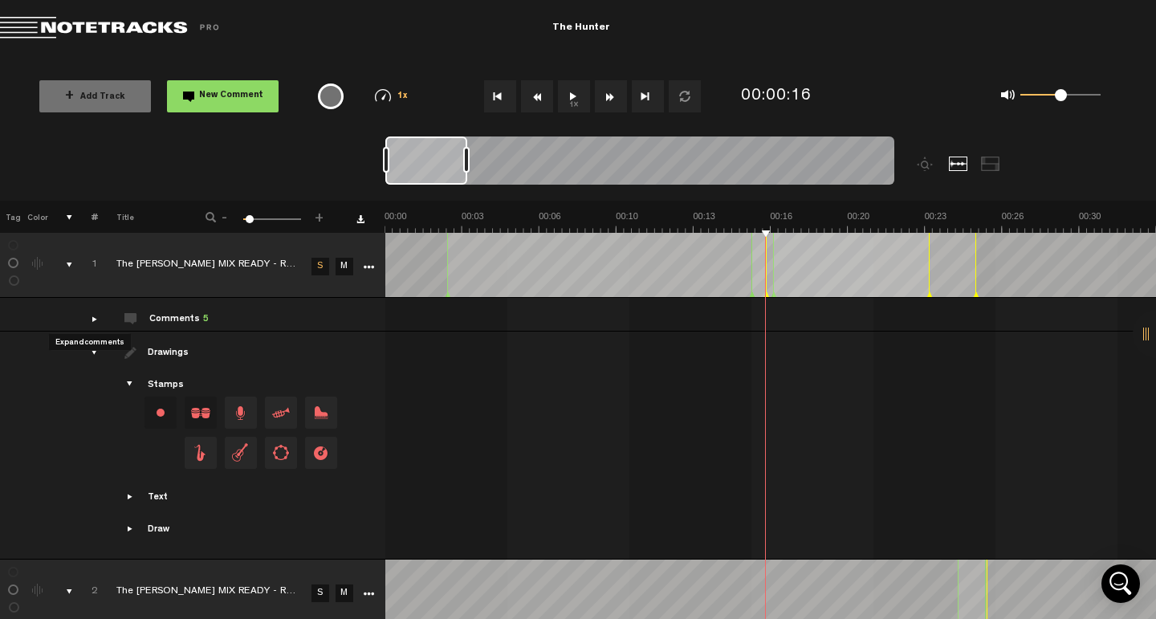
click at [92, 318] on div "comments" at bounding box center [87, 319] width 25 height 16
